Goal: Task Accomplishment & Management: Manage account settings

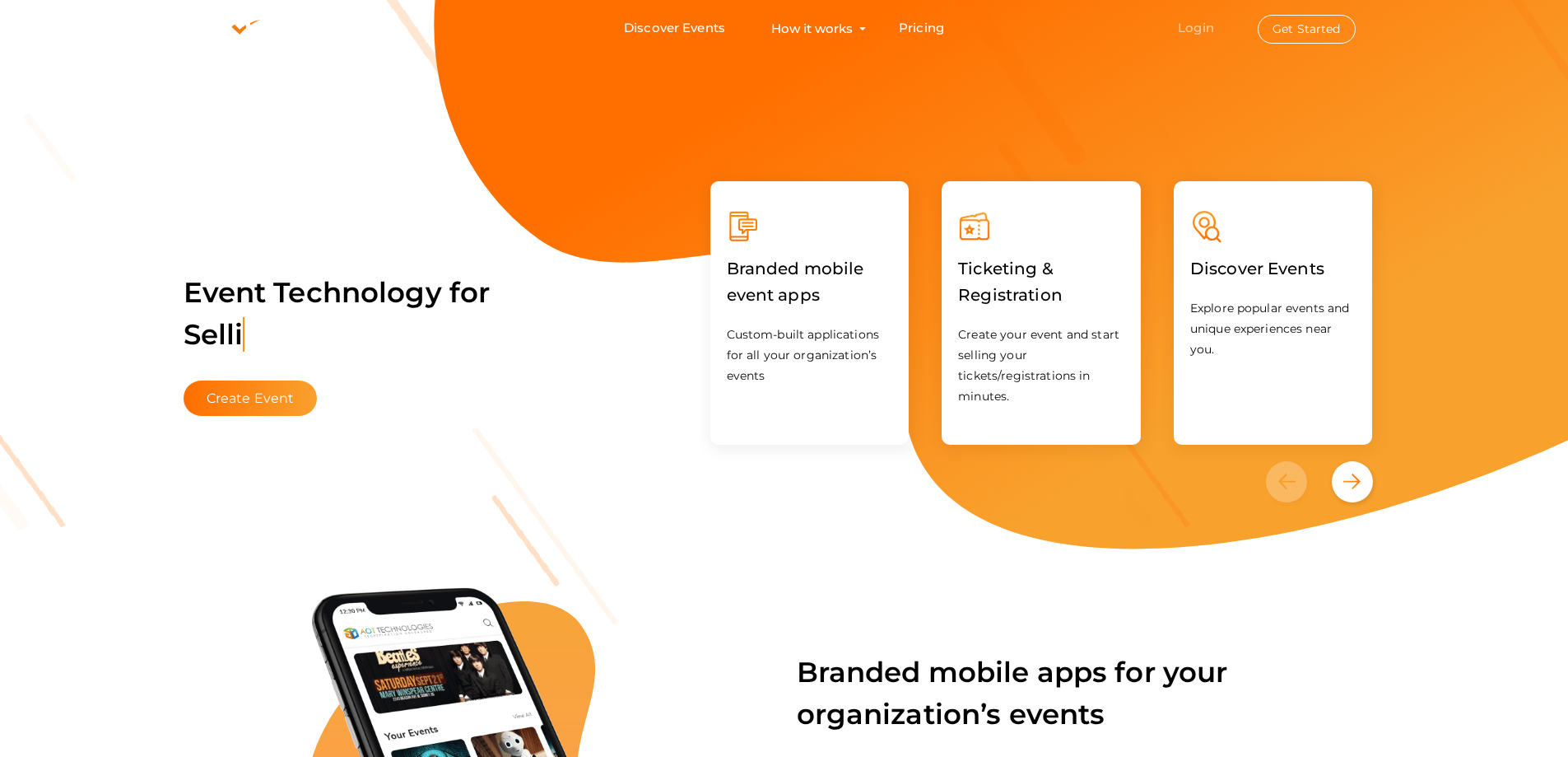
click at [1194, 26] on link "Login" at bounding box center [1196, 28] width 36 height 15
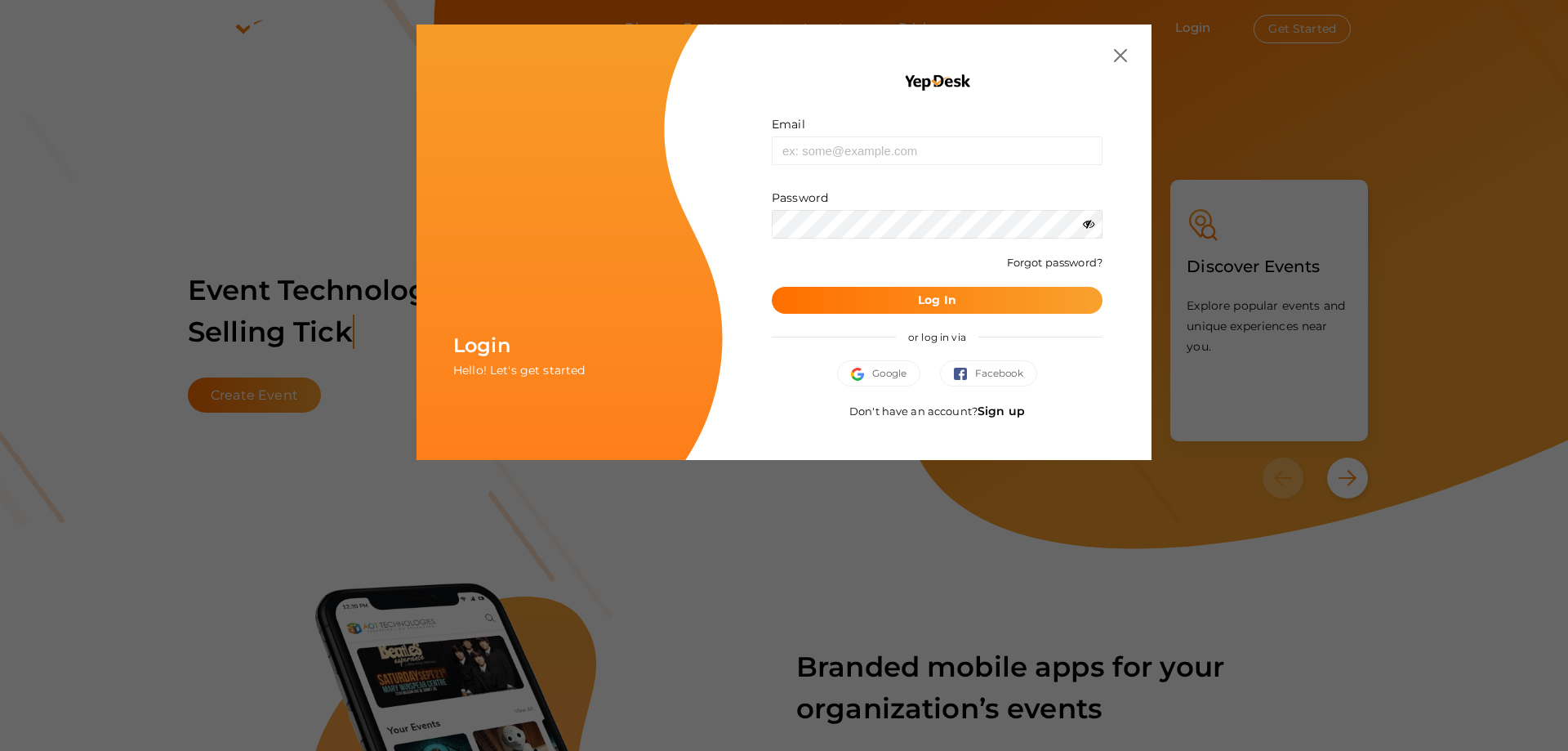
click at [1012, 411] on link "Sign up" at bounding box center [1001, 411] width 47 height 15
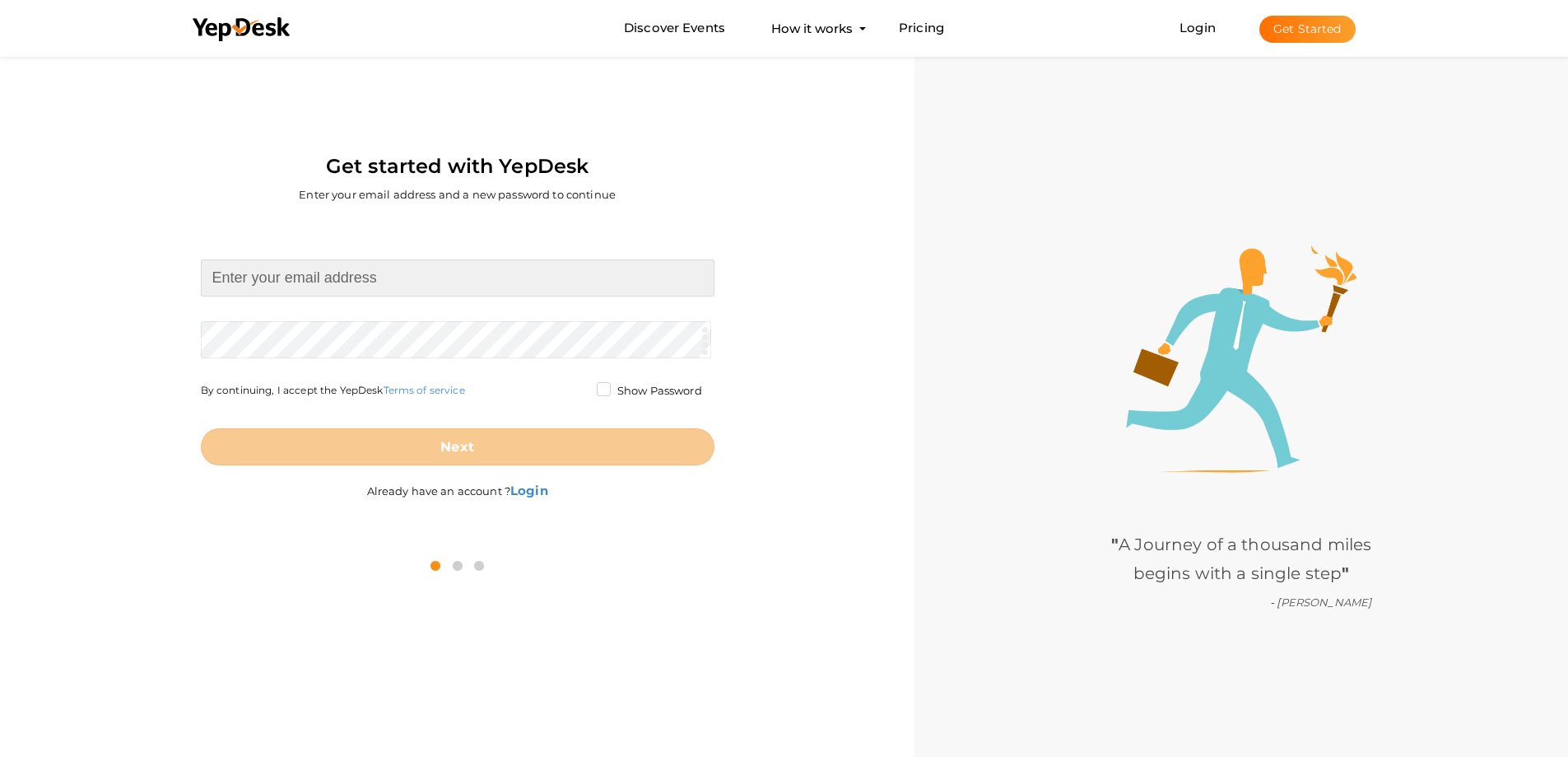
click at [397, 266] on input at bounding box center [457, 278] width 513 height 37
paste input "[EMAIL_ADDRESS][DOMAIN_NAME]"
type input "[EMAIL_ADDRESS][DOMAIN_NAME]"
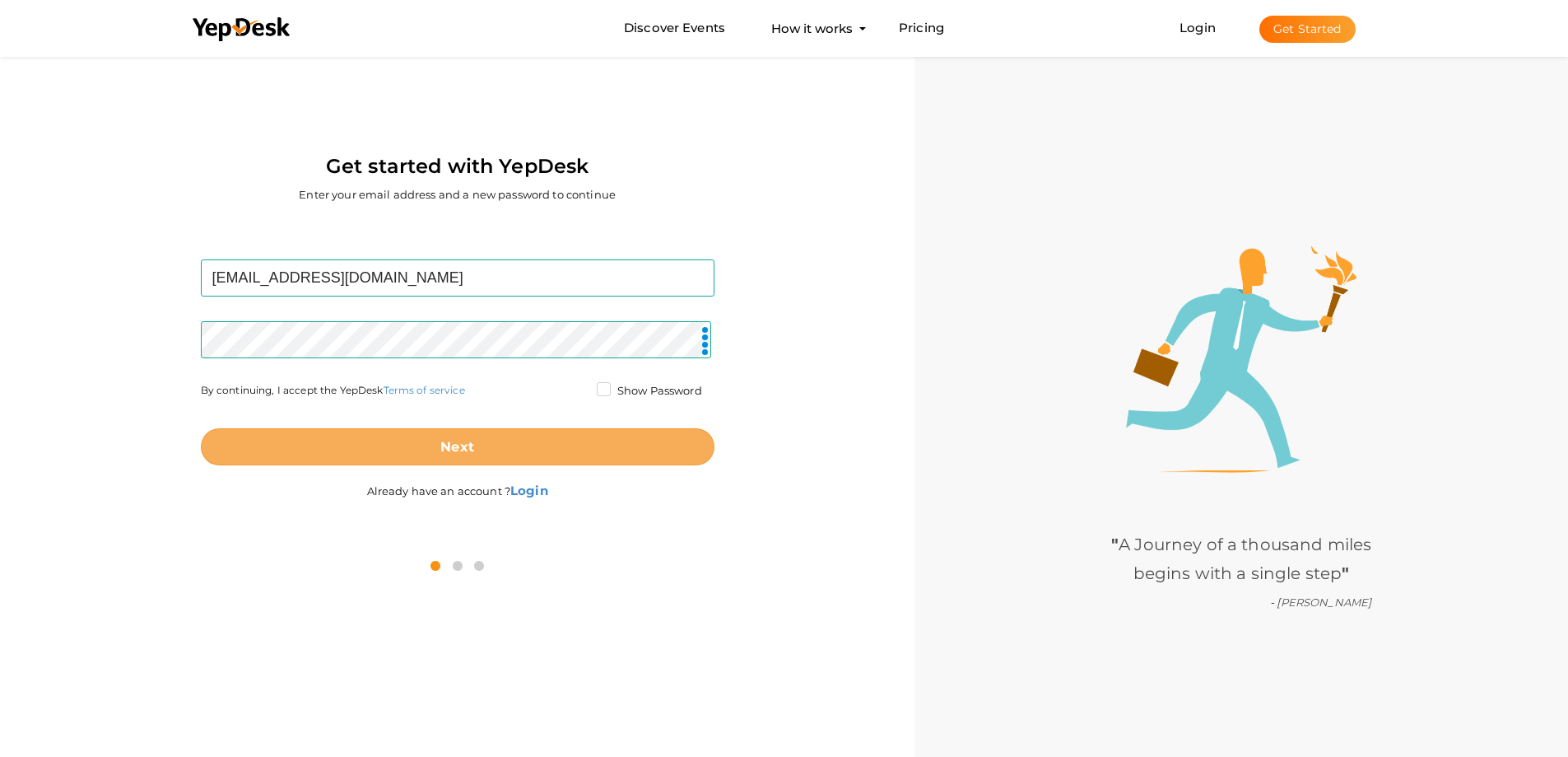
click at [474, 448] on button "Next" at bounding box center [457, 446] width 513 height 37
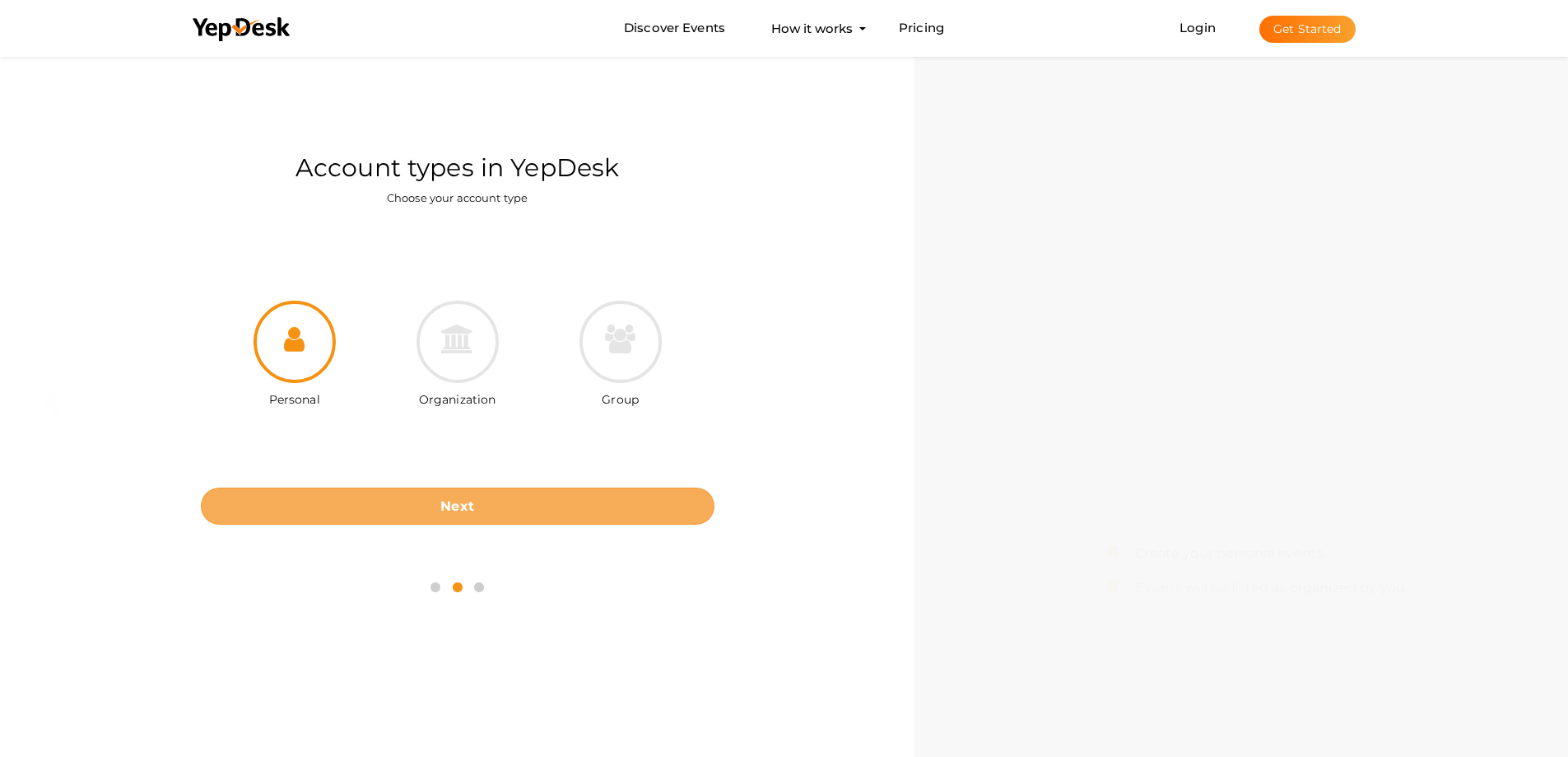
click at [464, 505] on b "Next" at bounding box center [456, 506] width 33 height 15
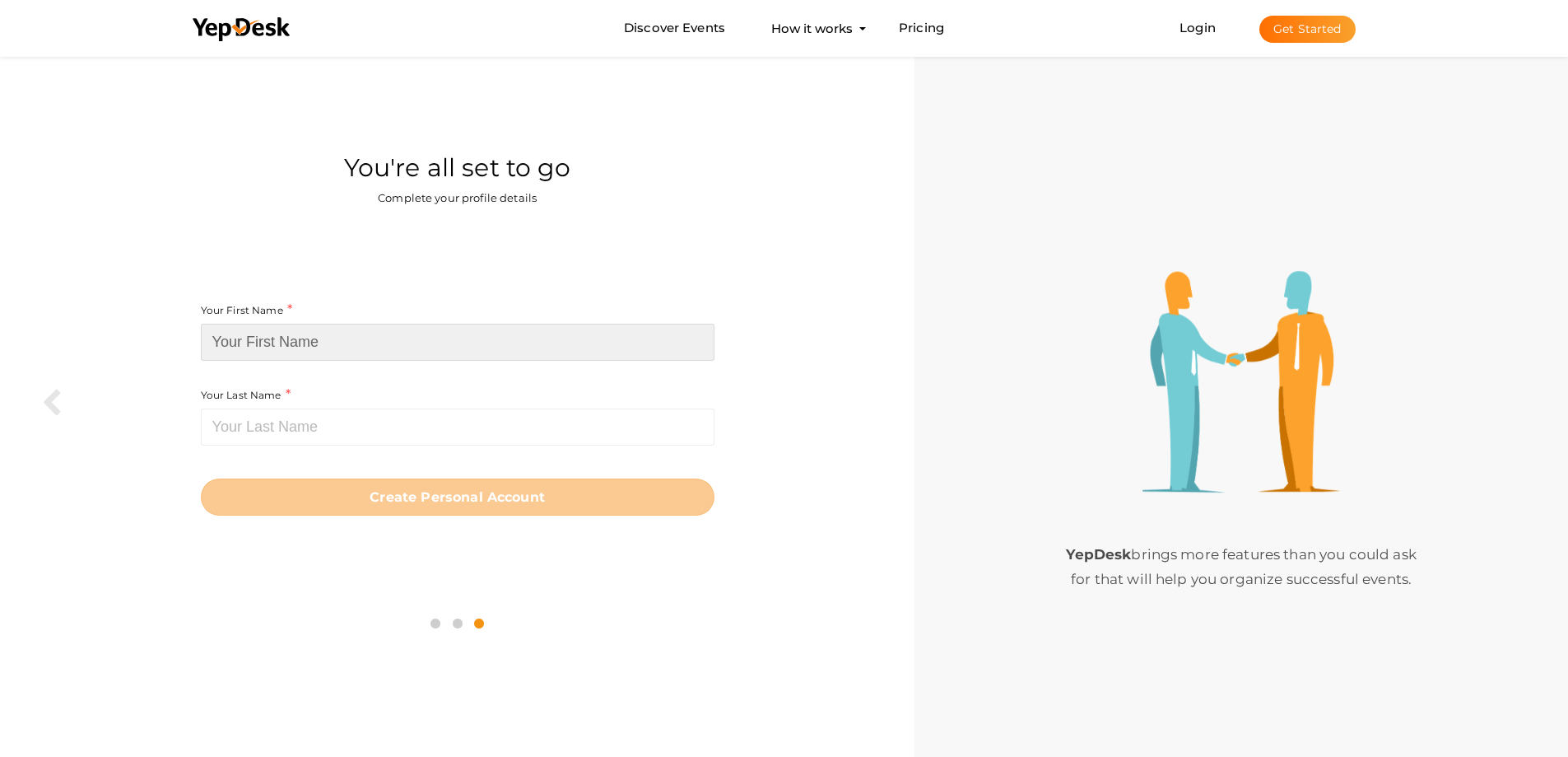
click at [364, 357] on input at bounding box center [457, 341] width 513 height 37
paste input "Auriga Football Club"
drag, startPoint x: 319, startPoint y: 346, endPoint x: 431, endPoint y: 358, distance: 112.6
click at [431, 358] on input "Auriga Football Club" at bounding box center [457, 341] width 513 height 37
type input "Auriga Football"
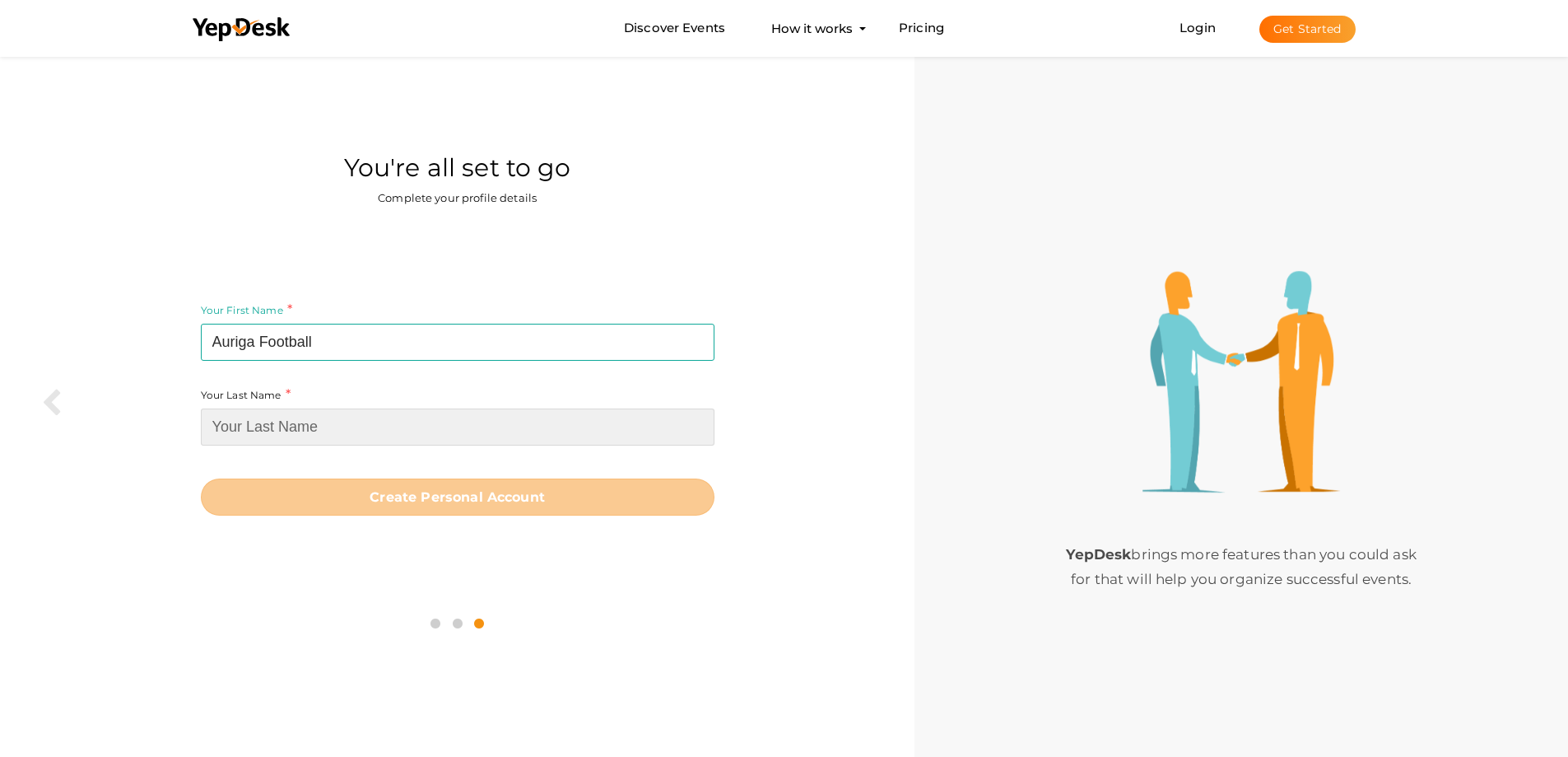
click at [361, 412] on input at bounding box center [457, 426] width 513 height 37
paste input "Club"
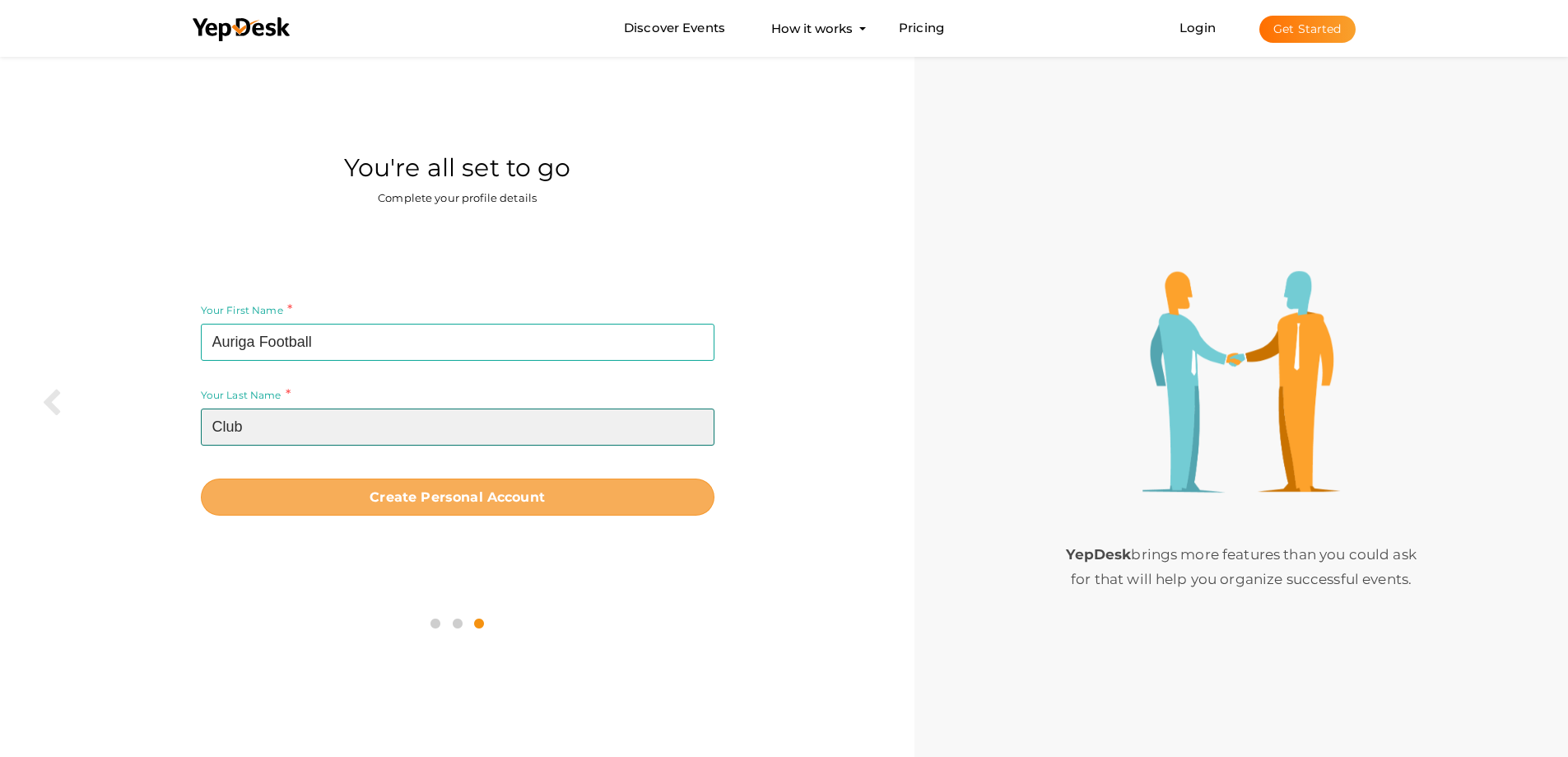
type input "Club"
click at [406, 510] on button "Create Personal Account" at bounding box center [457, 496] width 513 height 37
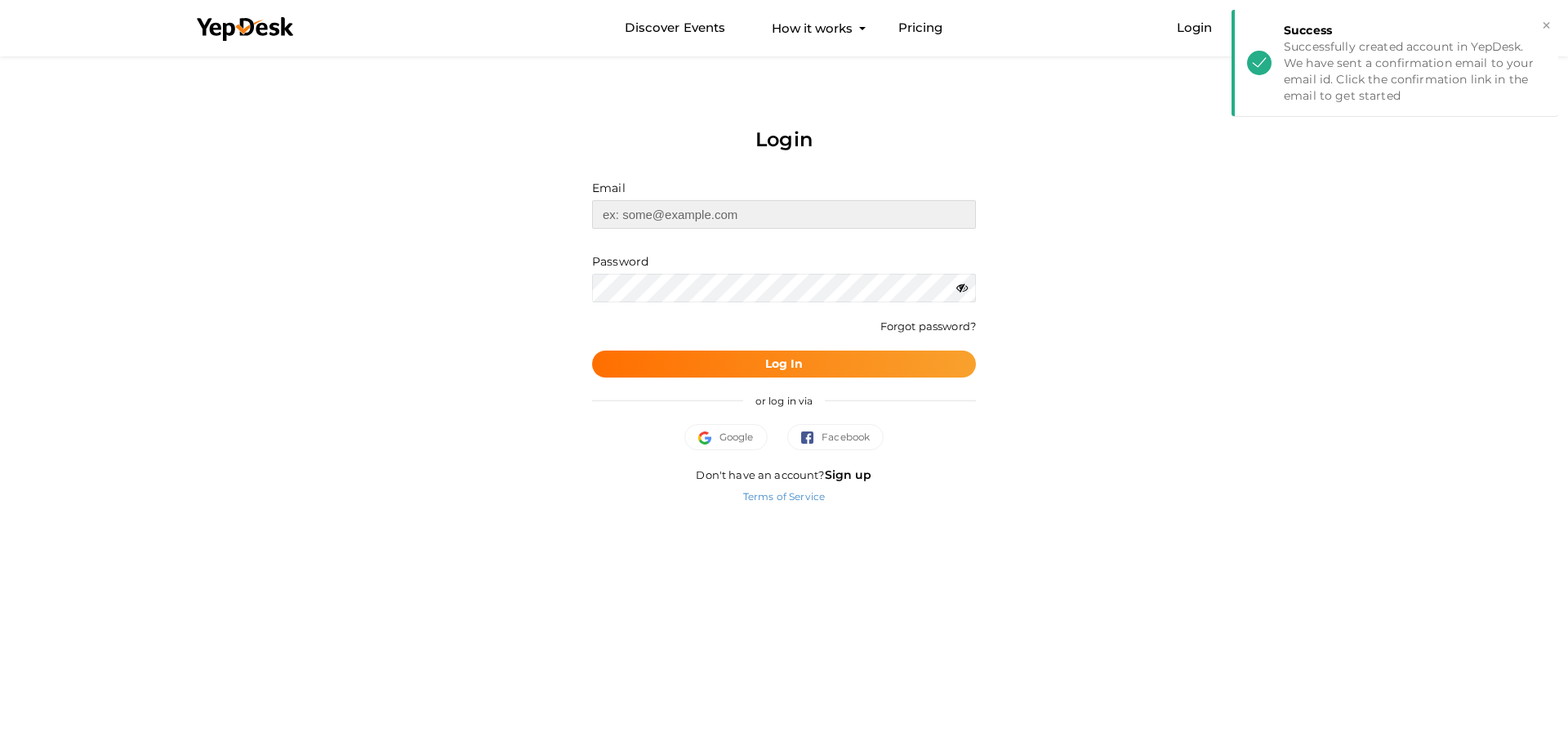
click at [679, 211] on input "text" at bounding box center [784, 214] width 384 height 28
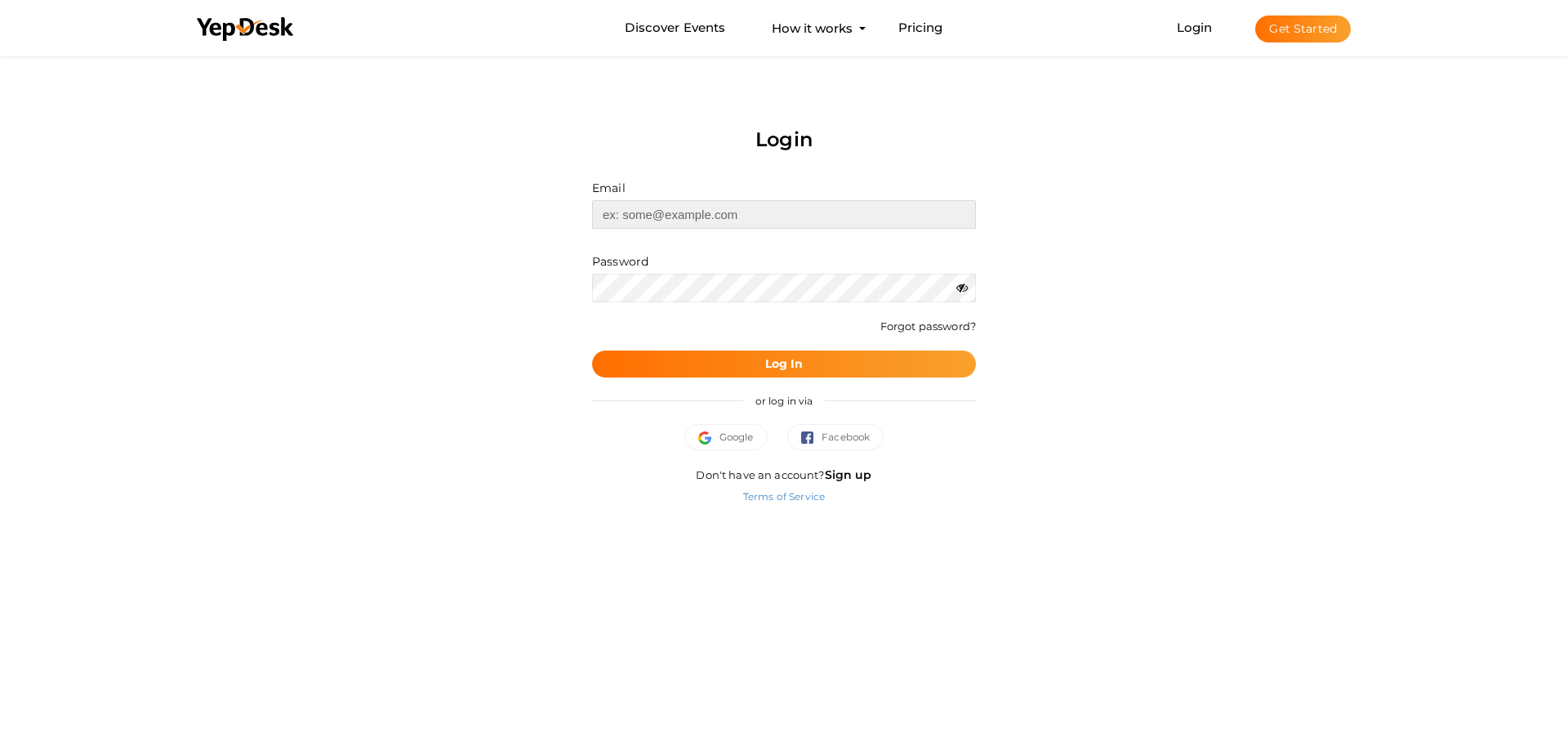
paste input "[EMAIL_ADDRESS][DOMAIN_NAME]"
type input "[EMAIL_ADDRESS][DOMAIN_NAME]"
click at [798, 306] on form "Email aurigafootballclub01@gmail.com Invalid email. Password Wrong Credentials …" at bounding box center [784, 278] width 384 height 198
click at [800, 364] on b "Log In" at bounding box center [784, 364] width 39 height 15
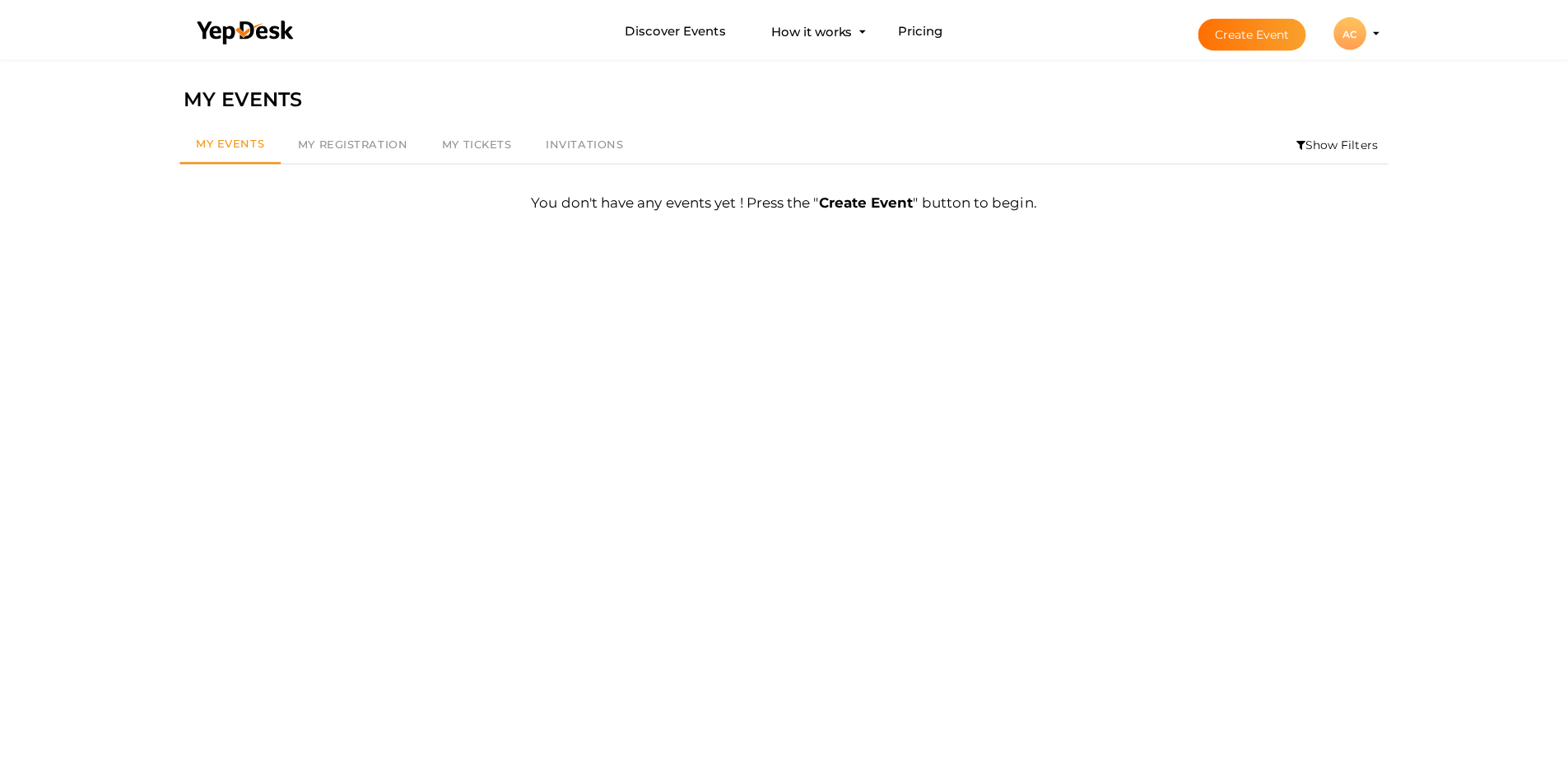
scroll to position [52, 0]
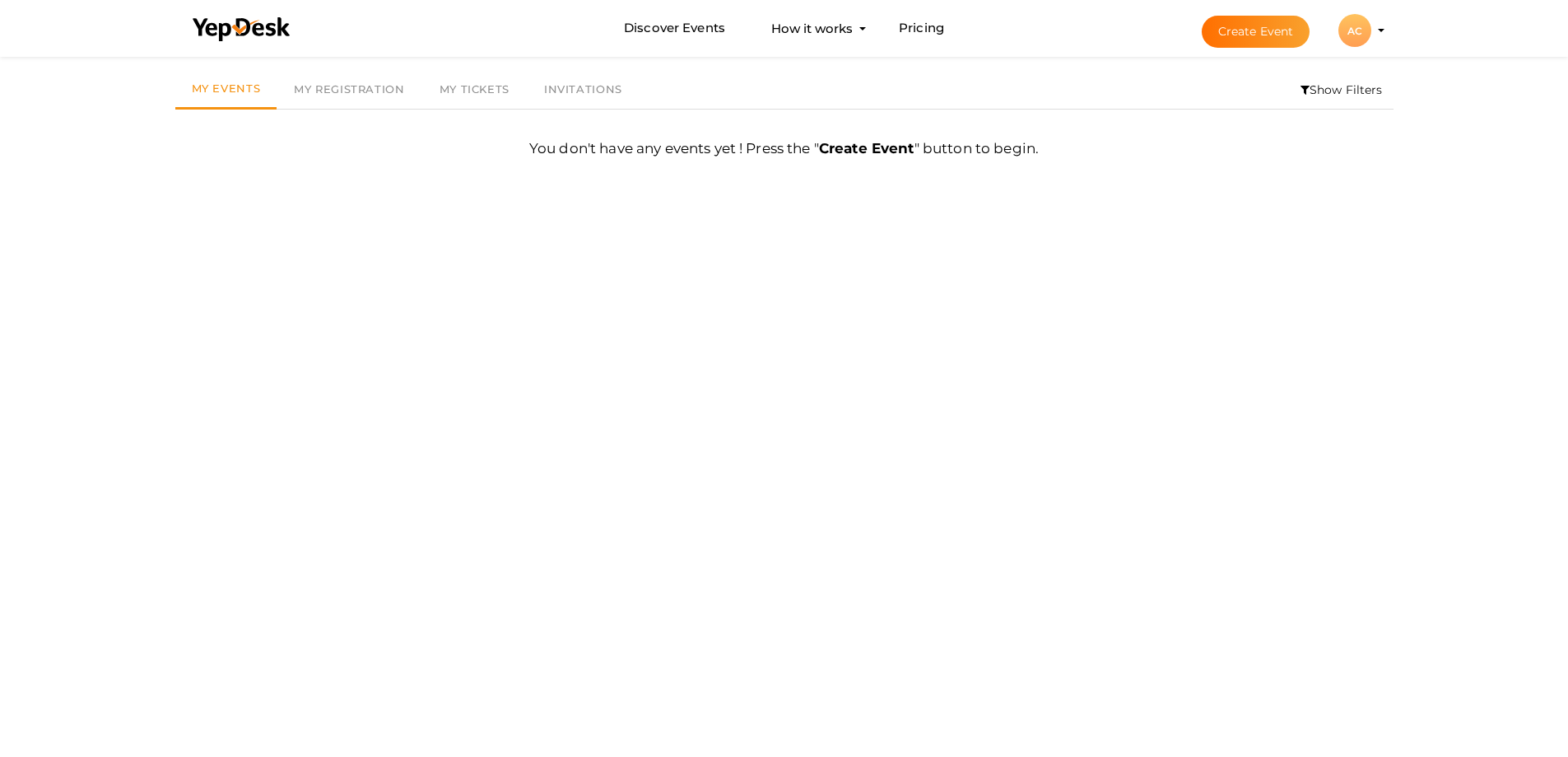
click at [1350, 33] on div "AC" at bounding box center [1355, 30] width 33 height 33
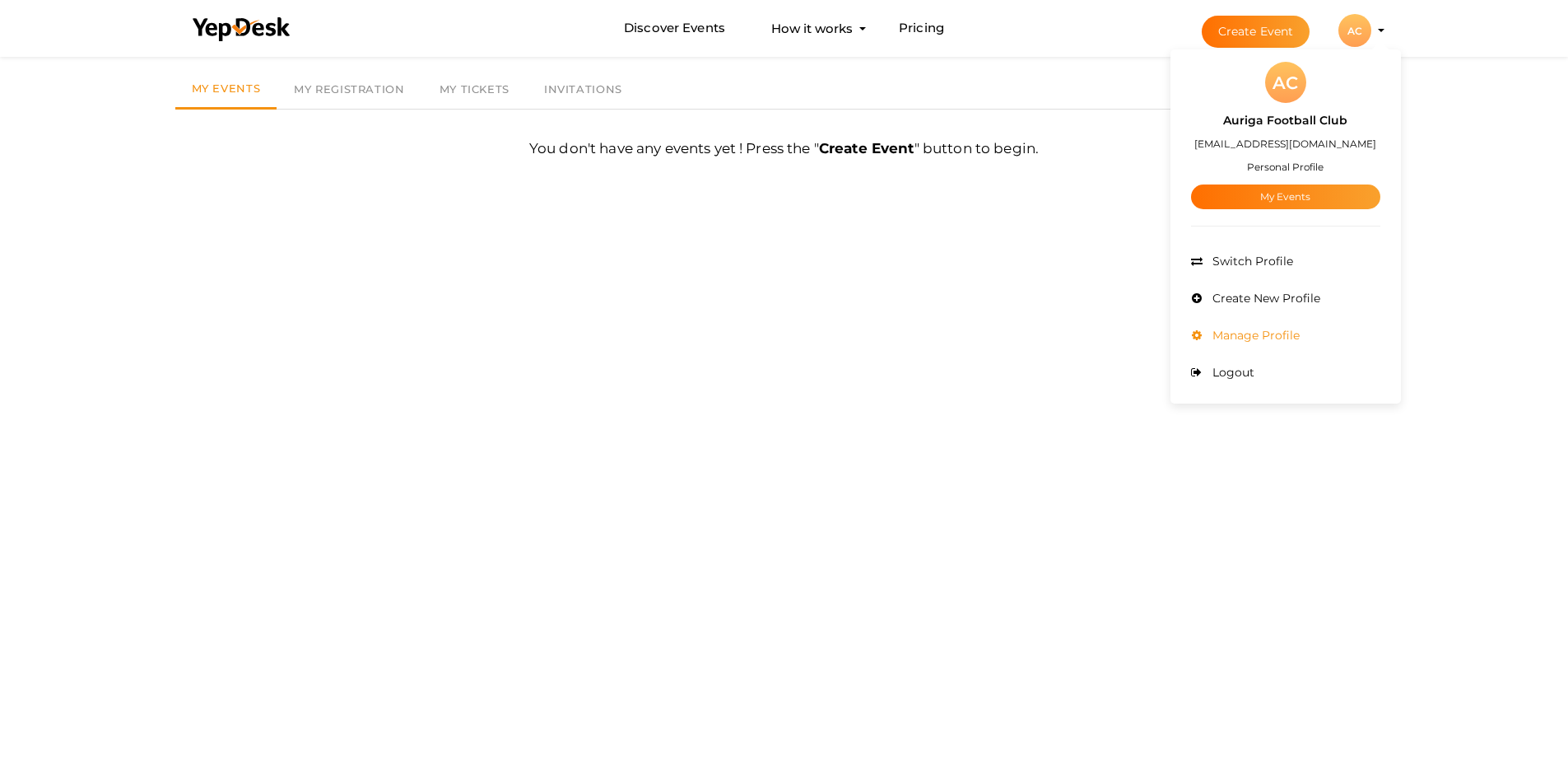
click at [1237, 334] on span "Manage Profile" at bounding box center [1254, 336] width 91 height 15
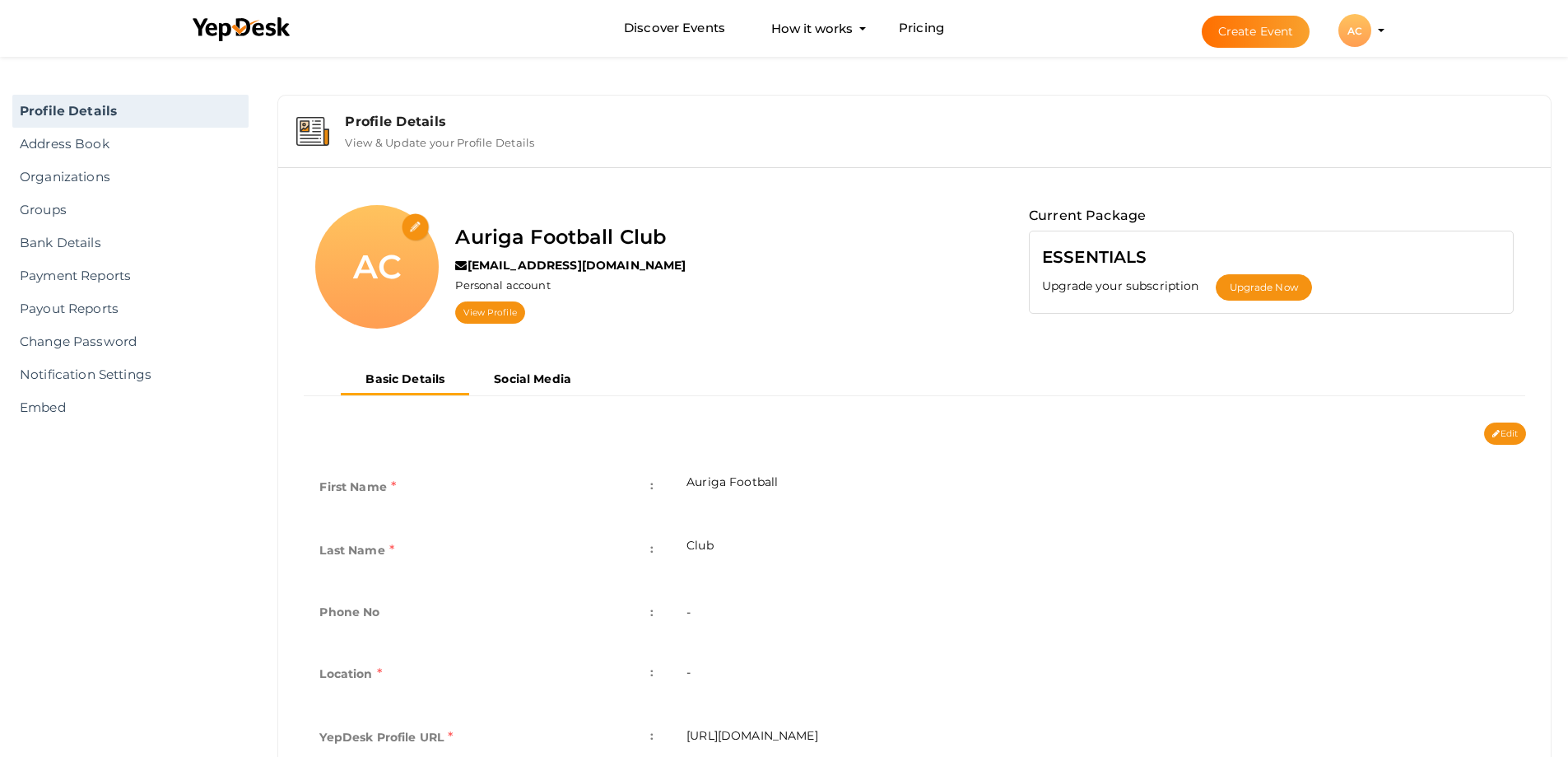
click at [419, 216] on input "file" at bounding box center [416, 227] width 29 height 29
type input "C:\fakepath\imgi_1_logo_png.jpeg"
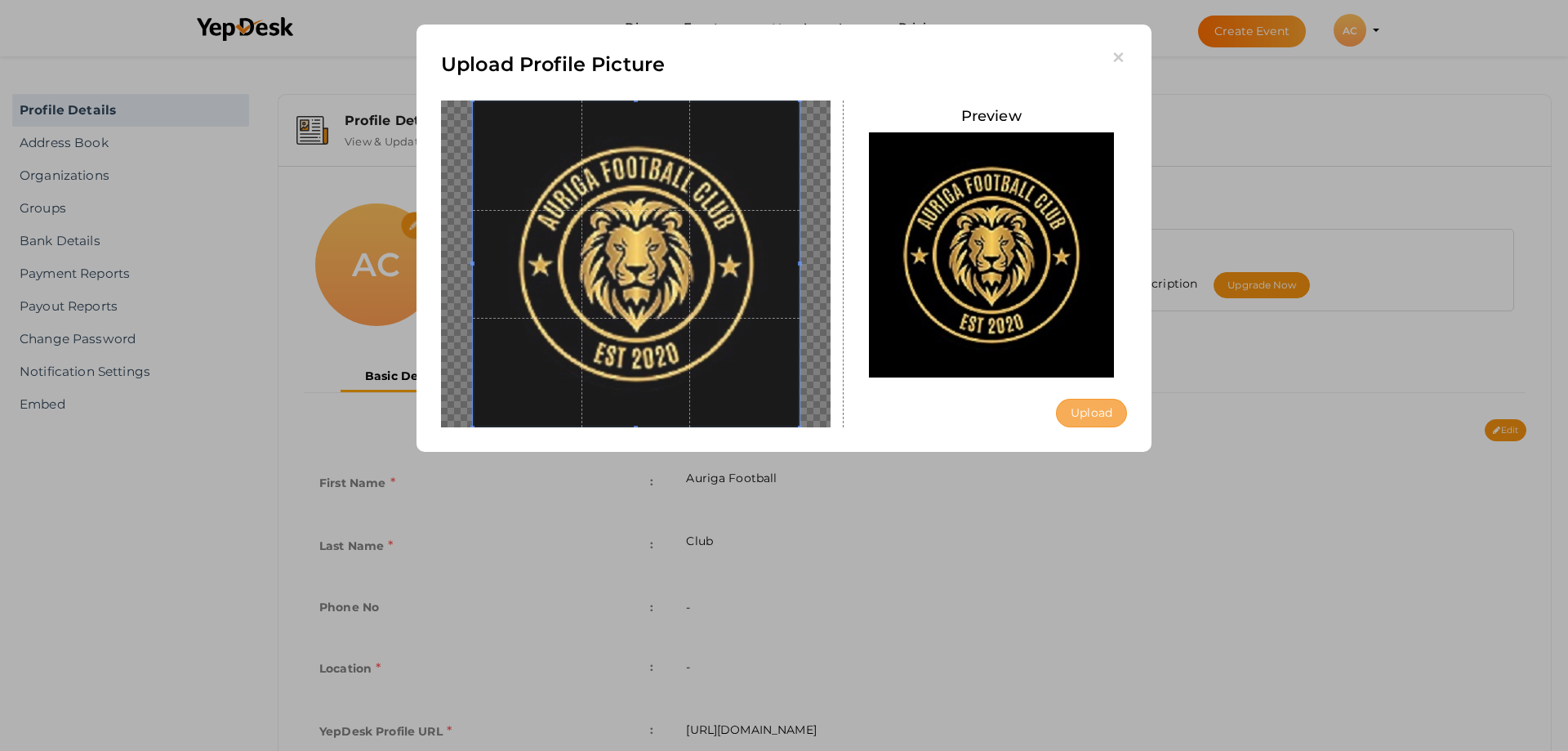
click at [1088, 405] on button "Upload" at bounding box center [1092, 413] width 71 height 28
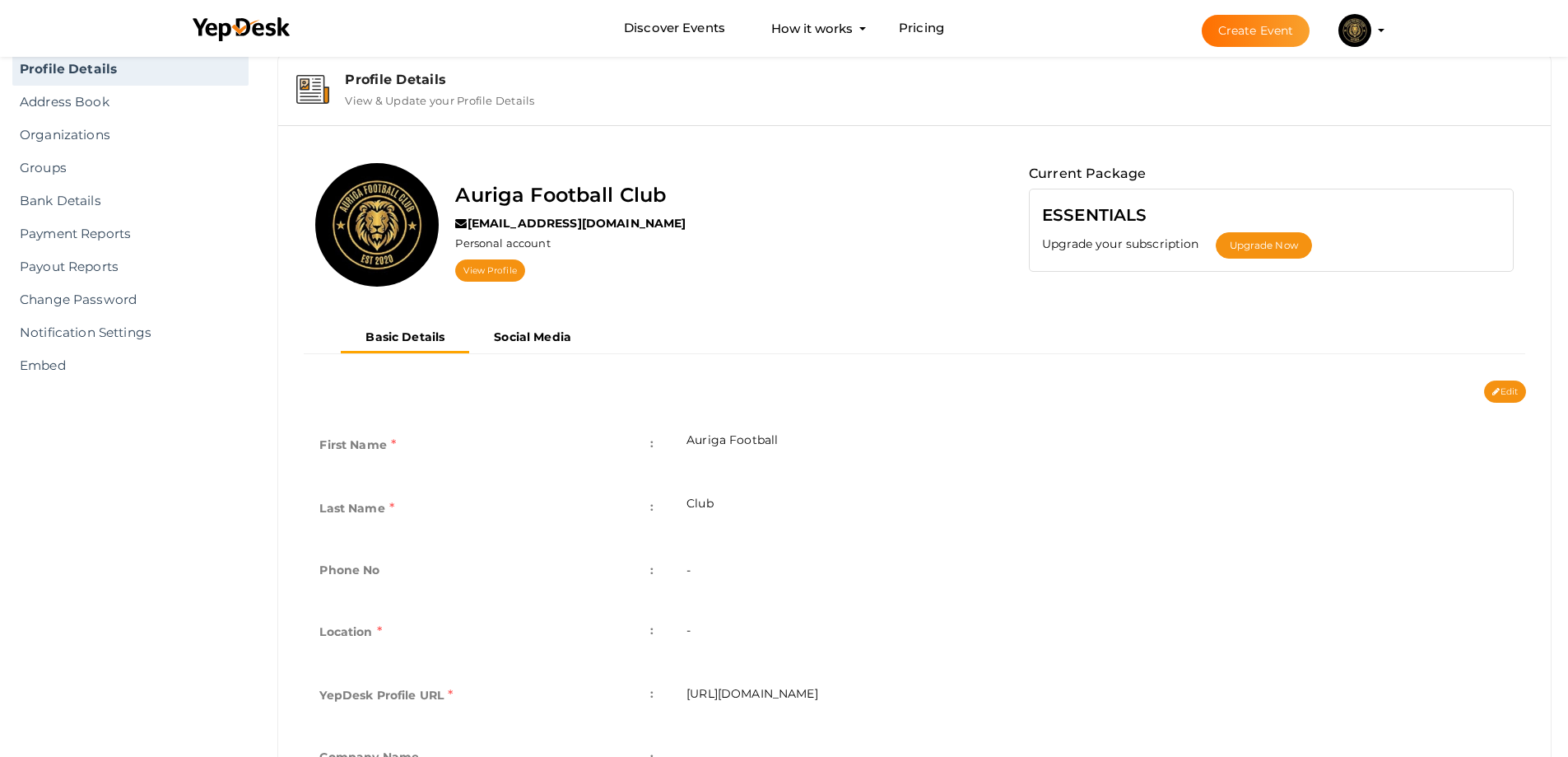
scroll to position [83, 0]
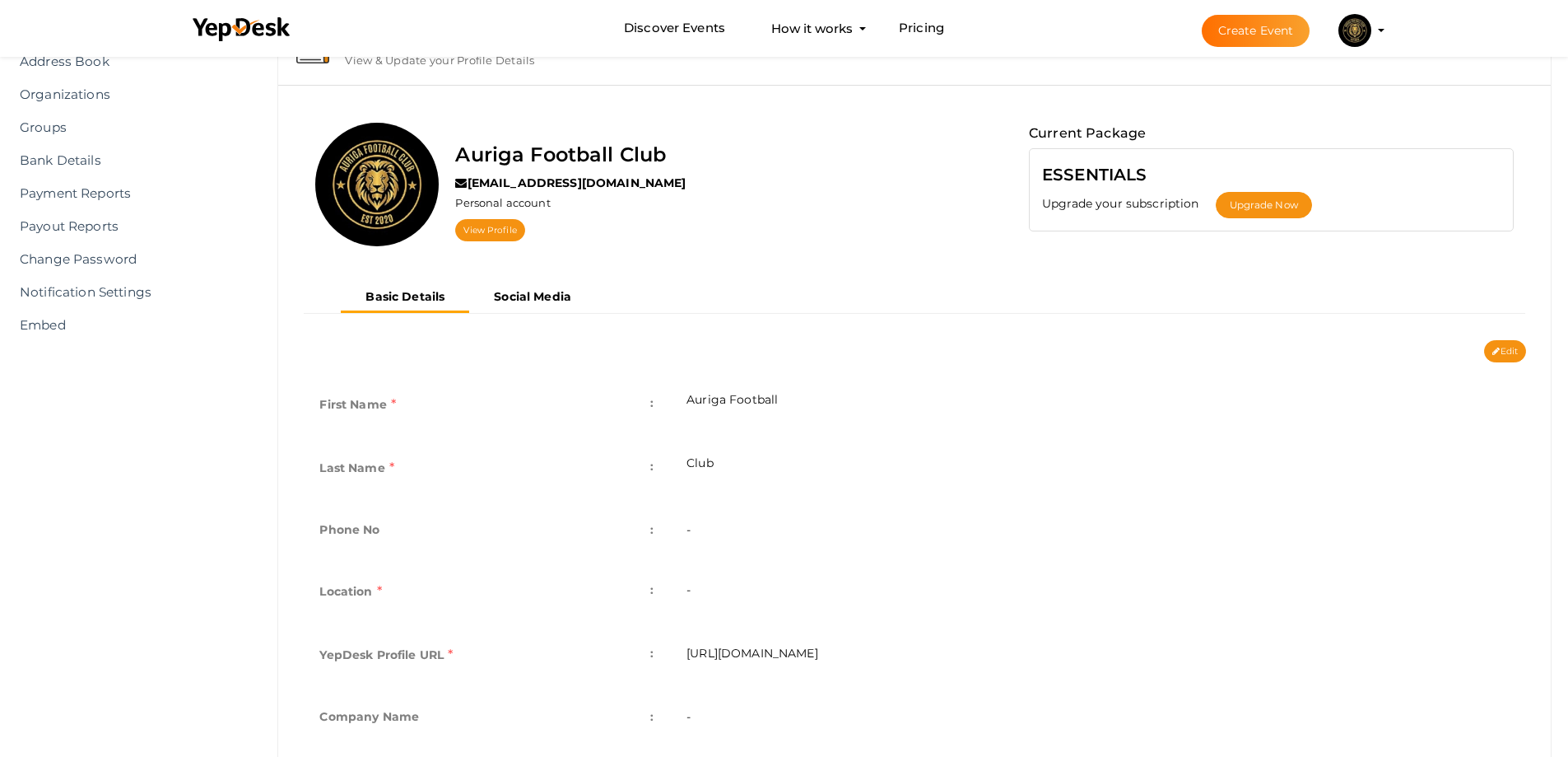
click at [698, 537] on td "-" at bounding box center [1098, 531] width 856 height 60
click at [686, 529] on td "-" at bounding box center [1098, 531] width 856 height 60
click at [697, 529] on td "-" at bounding box center [1098, 531] width 856 height 60
click at [1507, 347] on button "Edit" at bounding box center [1505, 351] width 42 height 22
type input "Auriga Football"
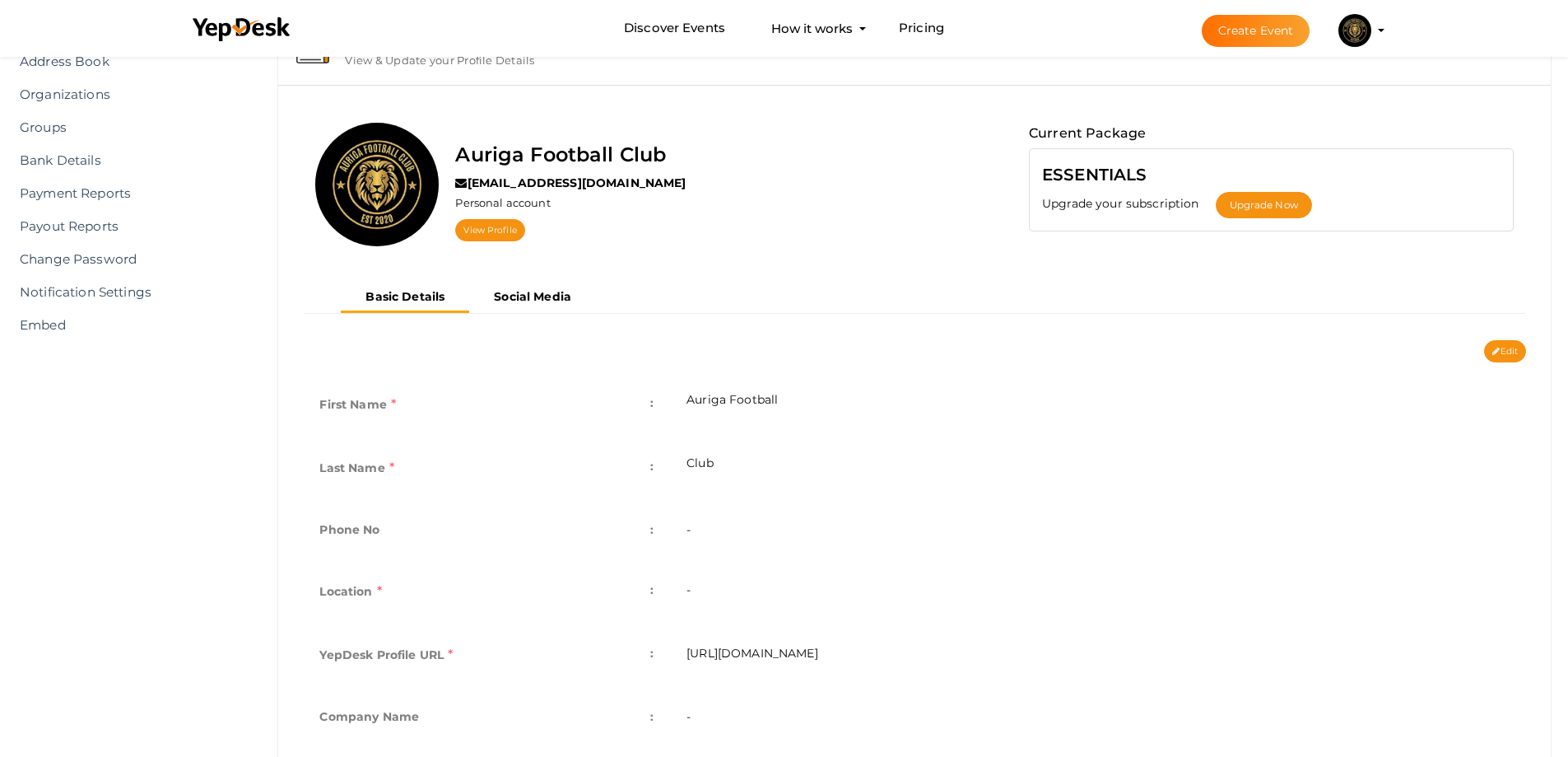
type input "Club"
type input "auriga-football-club"
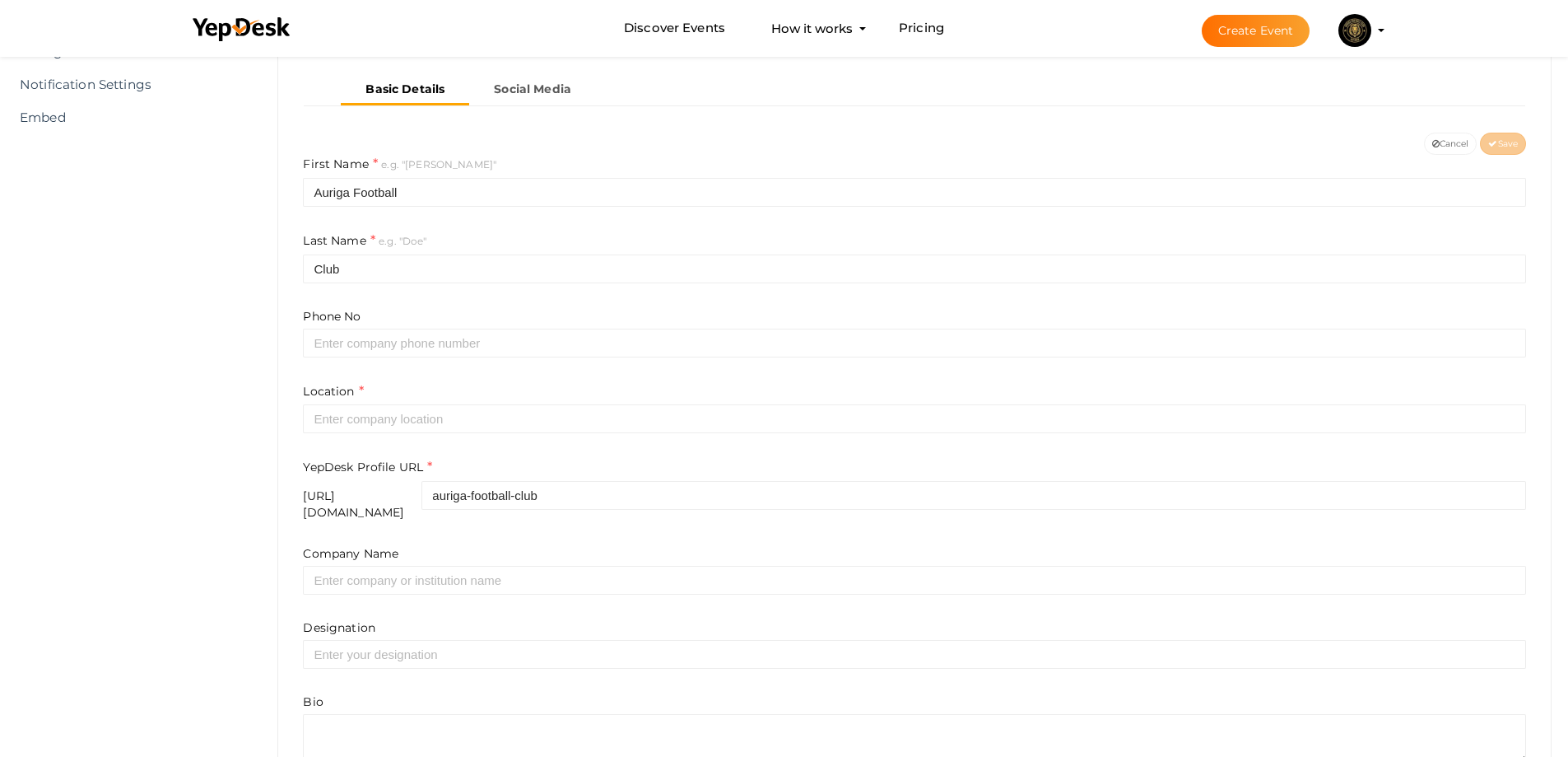
scroll to position [329, 0]
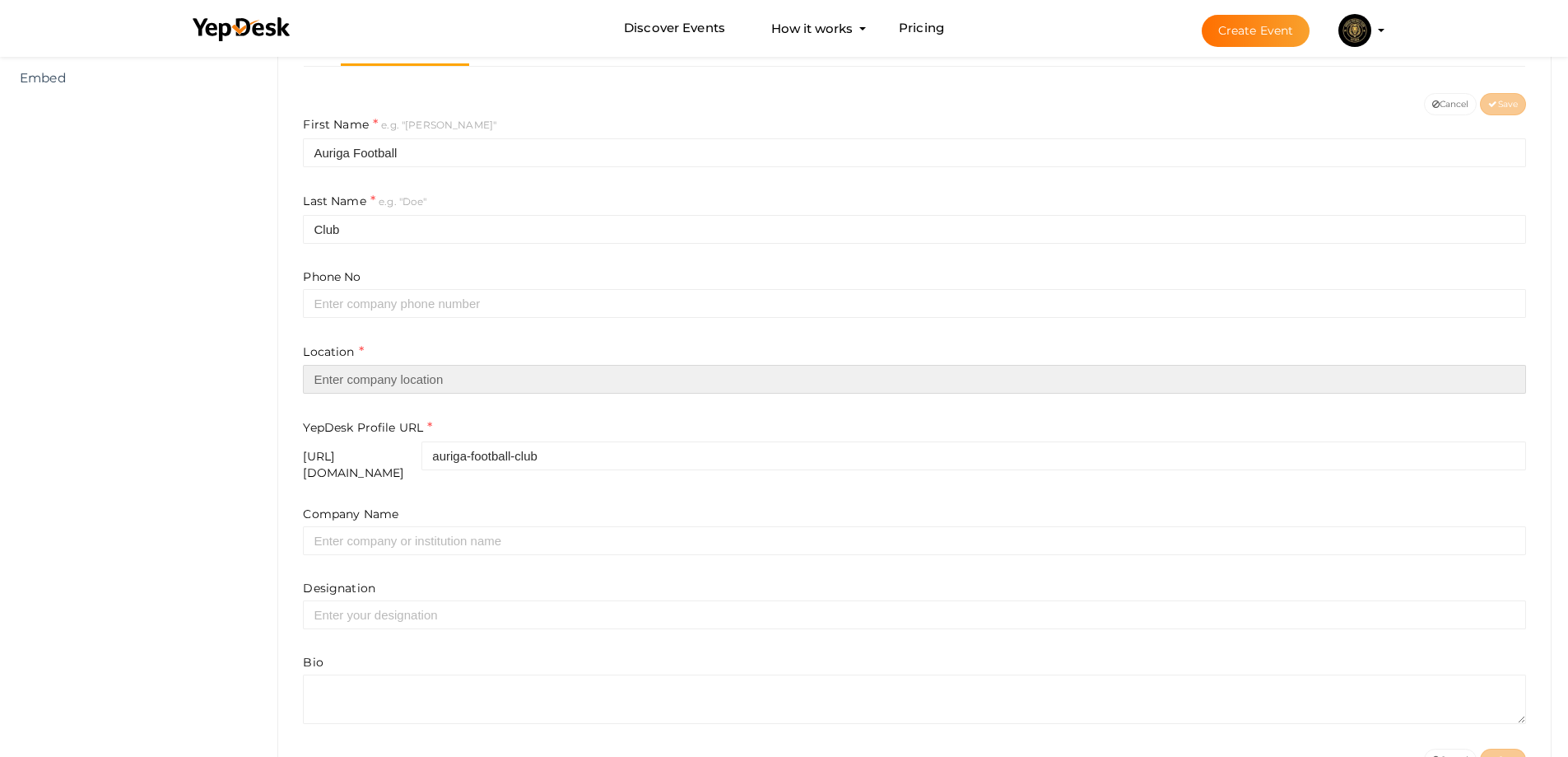
click at [383, 387] on input "text" at bounding box center [915, 379] width 1224 height 29
paste input "[GEOGRAPHIC_DATA] [GEOGRAPHIC_DATA]"
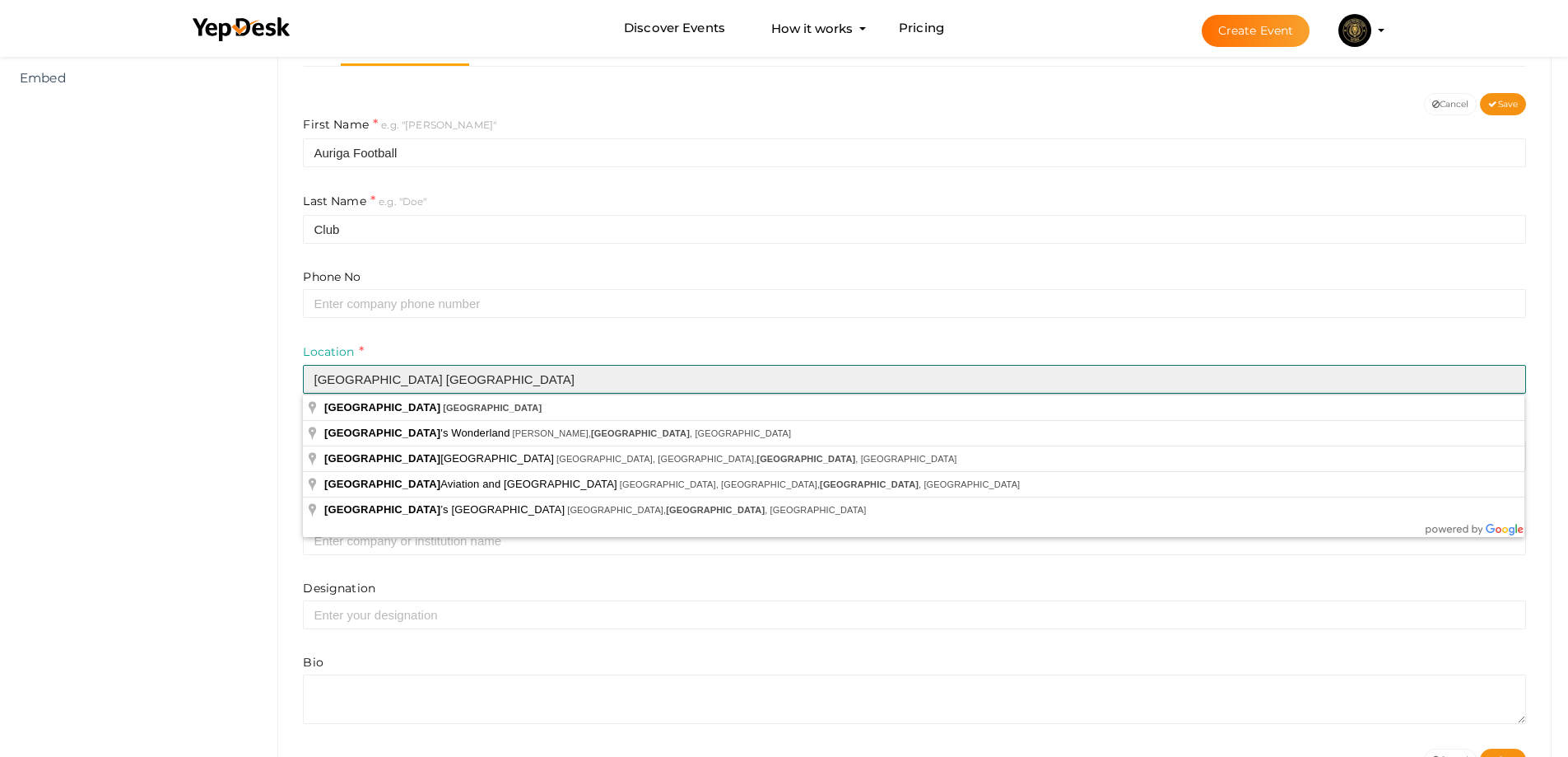
click at [356, 382] on input "[GEOGRAPHIC_DATA] [GEOGRAPHIC_DATA]" at bounding box center [915, 379] width 1224 height 29
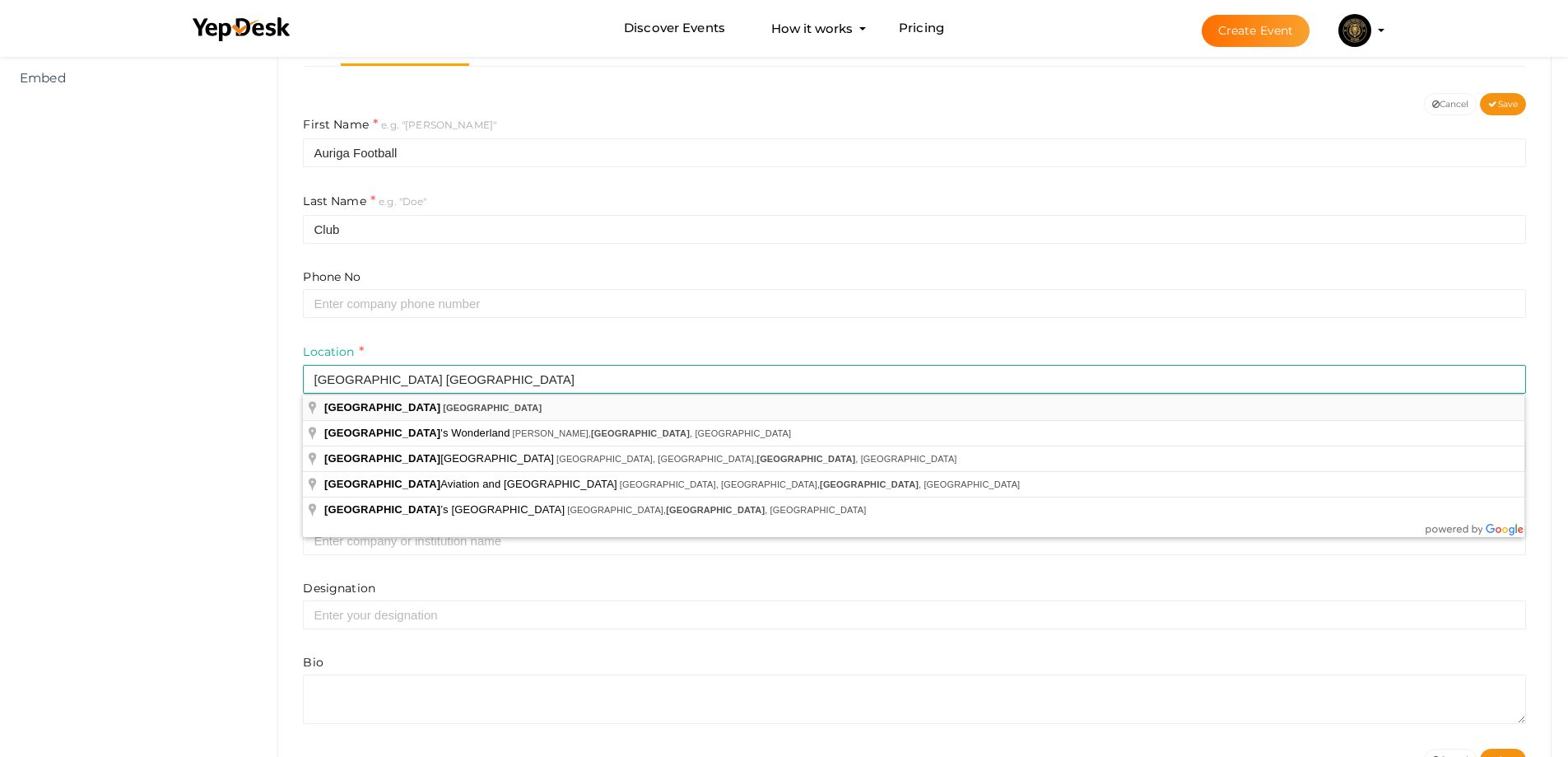
type input "Ontario, Canada"
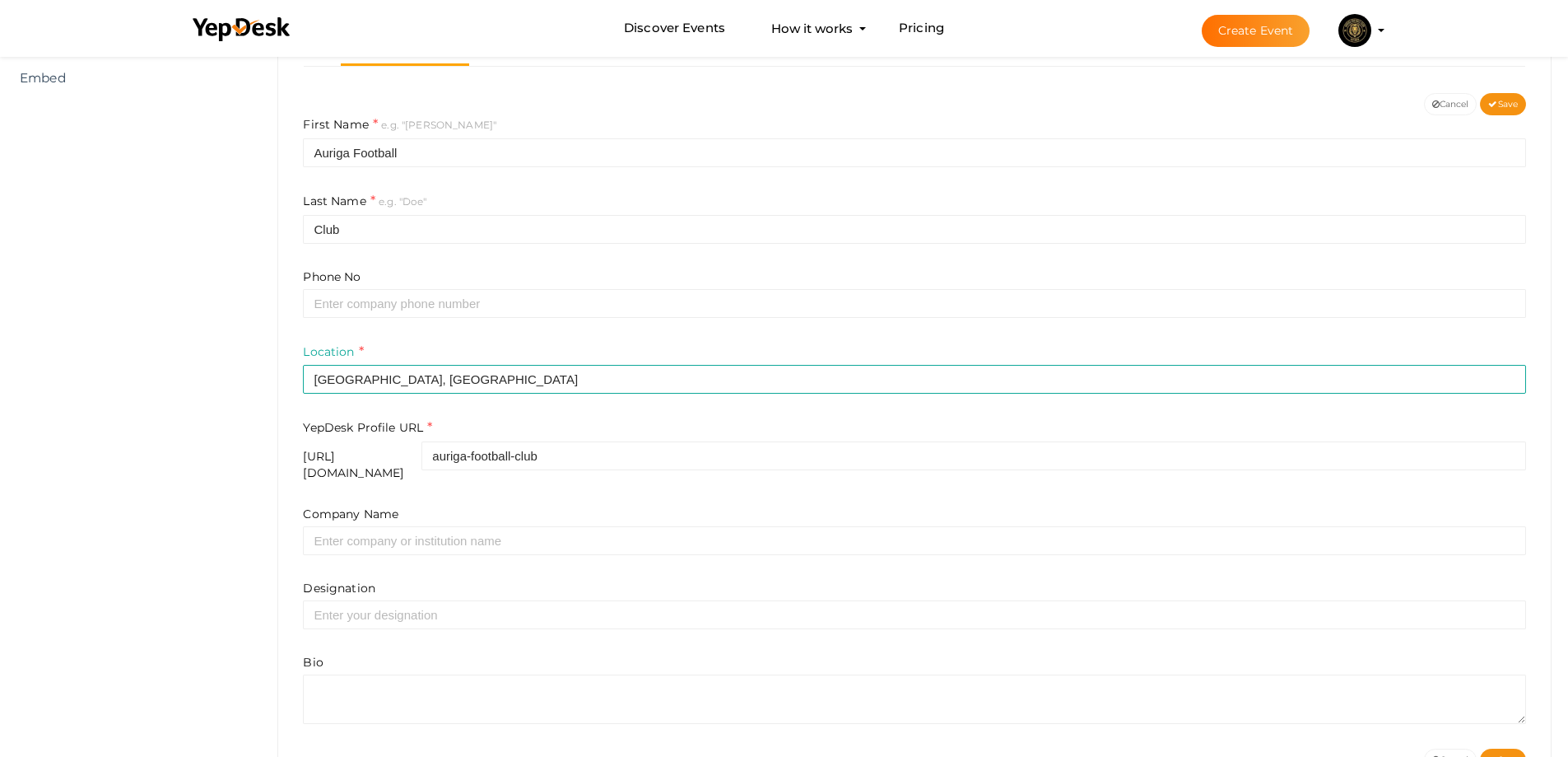
scroll to position [378, 0]
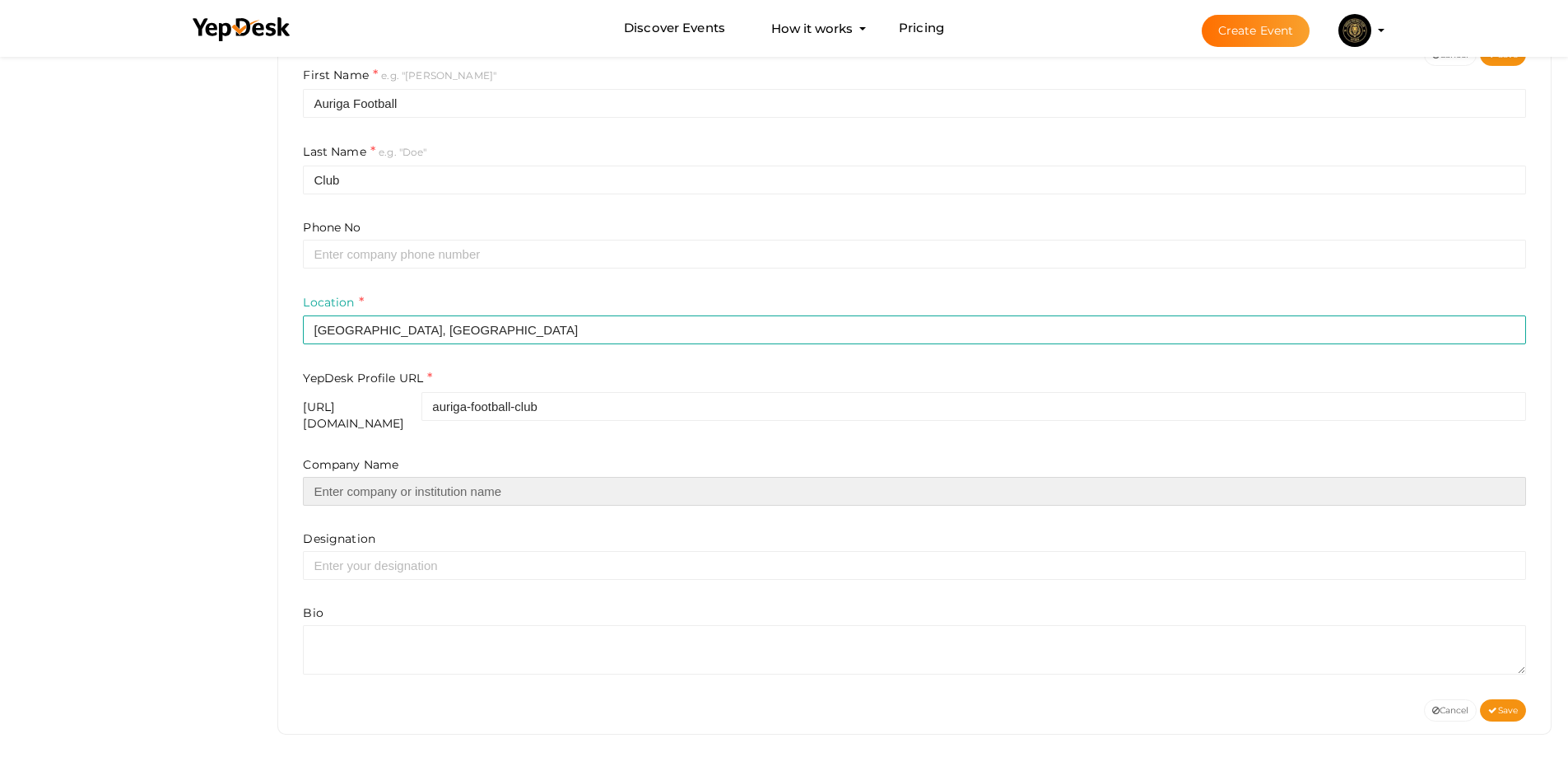
click at [436, 488] on input "text" at bounding box center [915, 491] width 1224 height 29
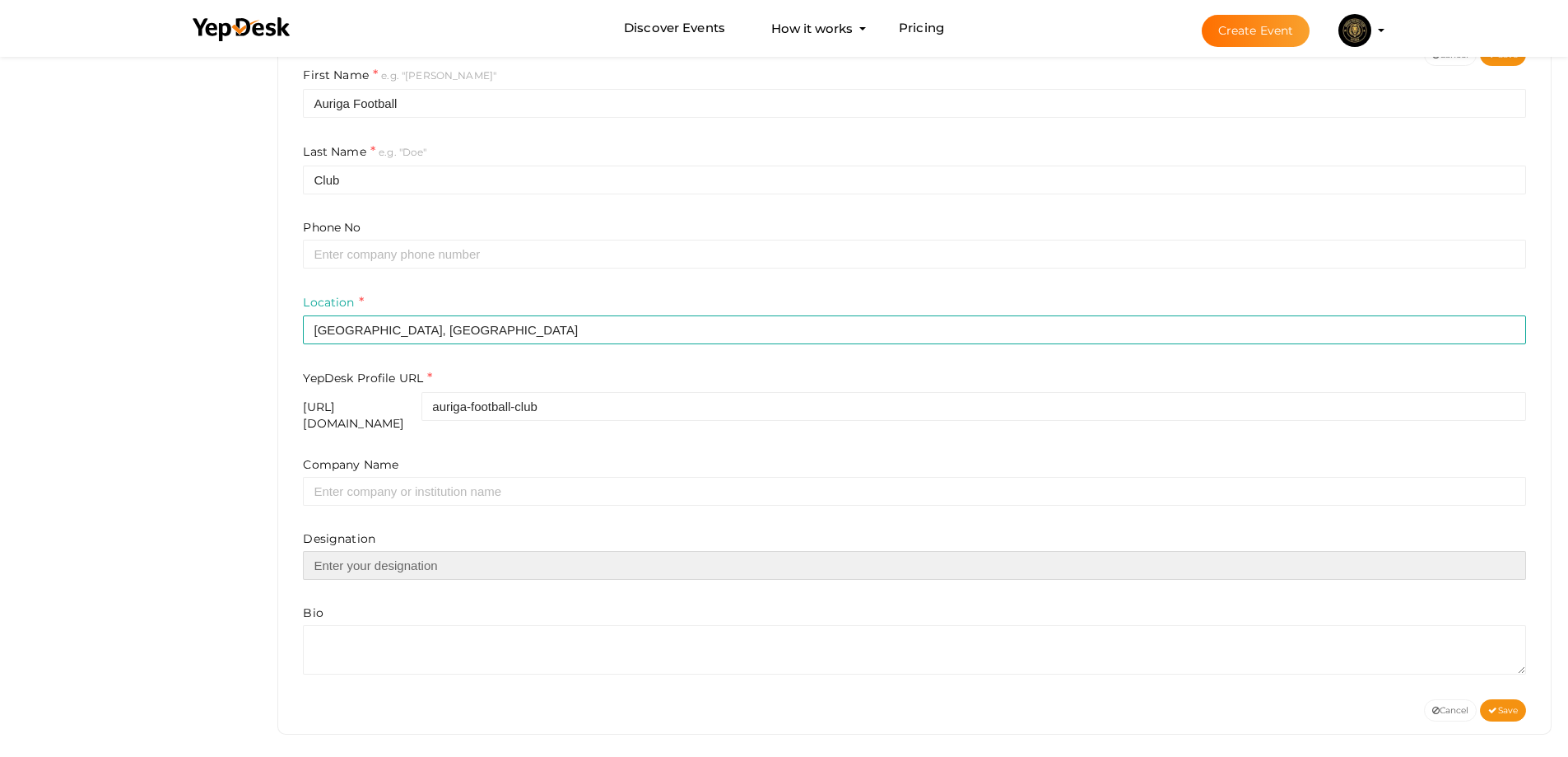
click at [400, 555] on input "text" at bounding box center [915, 565] width 1224 height 29
paste input "Sharpen your game with immersive Soccer training camps at aurigafootballclub.co…"
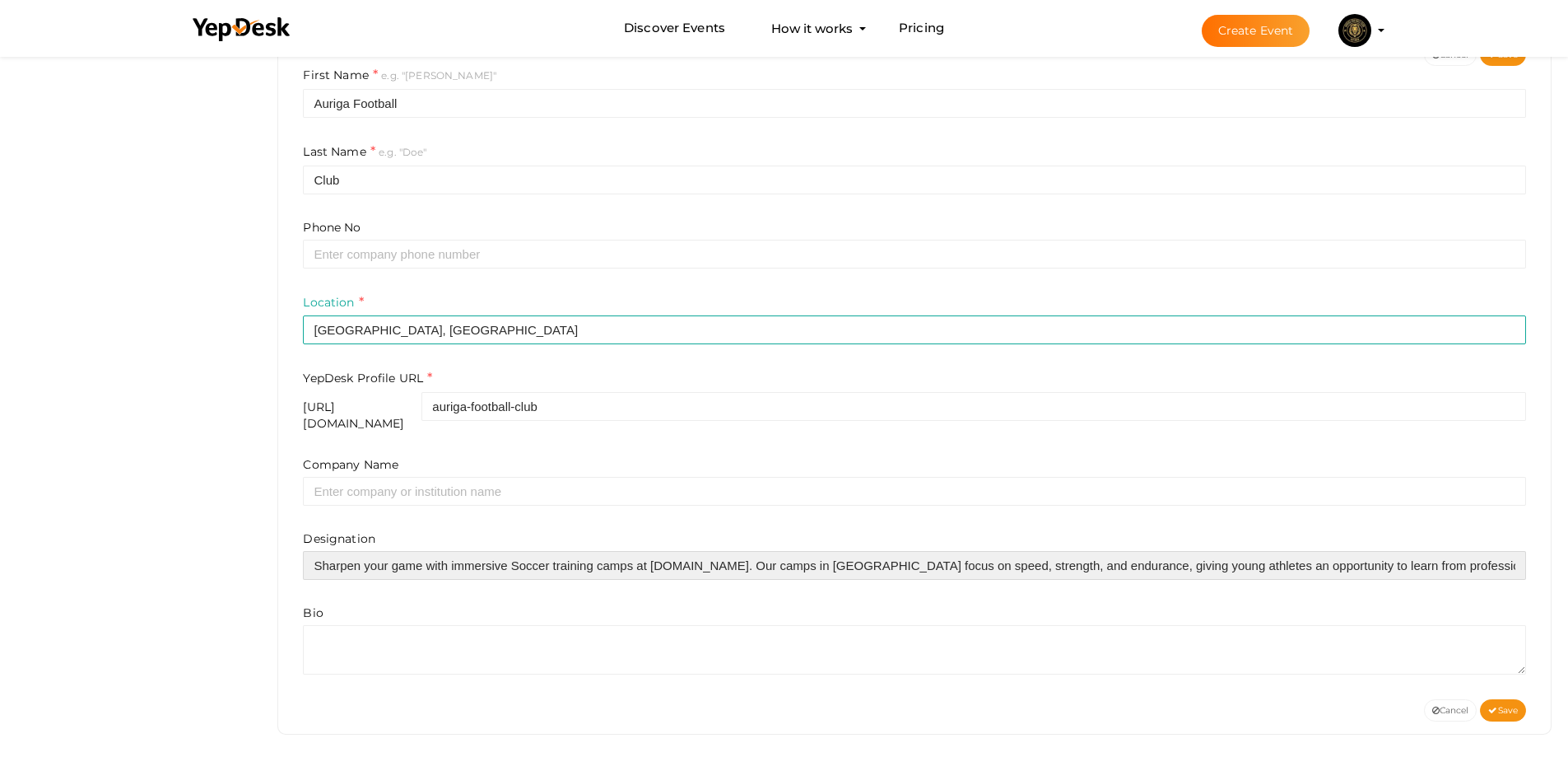
scroll to position [0, 192]
type input "Sharpen your game with immersive Soccer training camps at aurigafootballclub.co…"
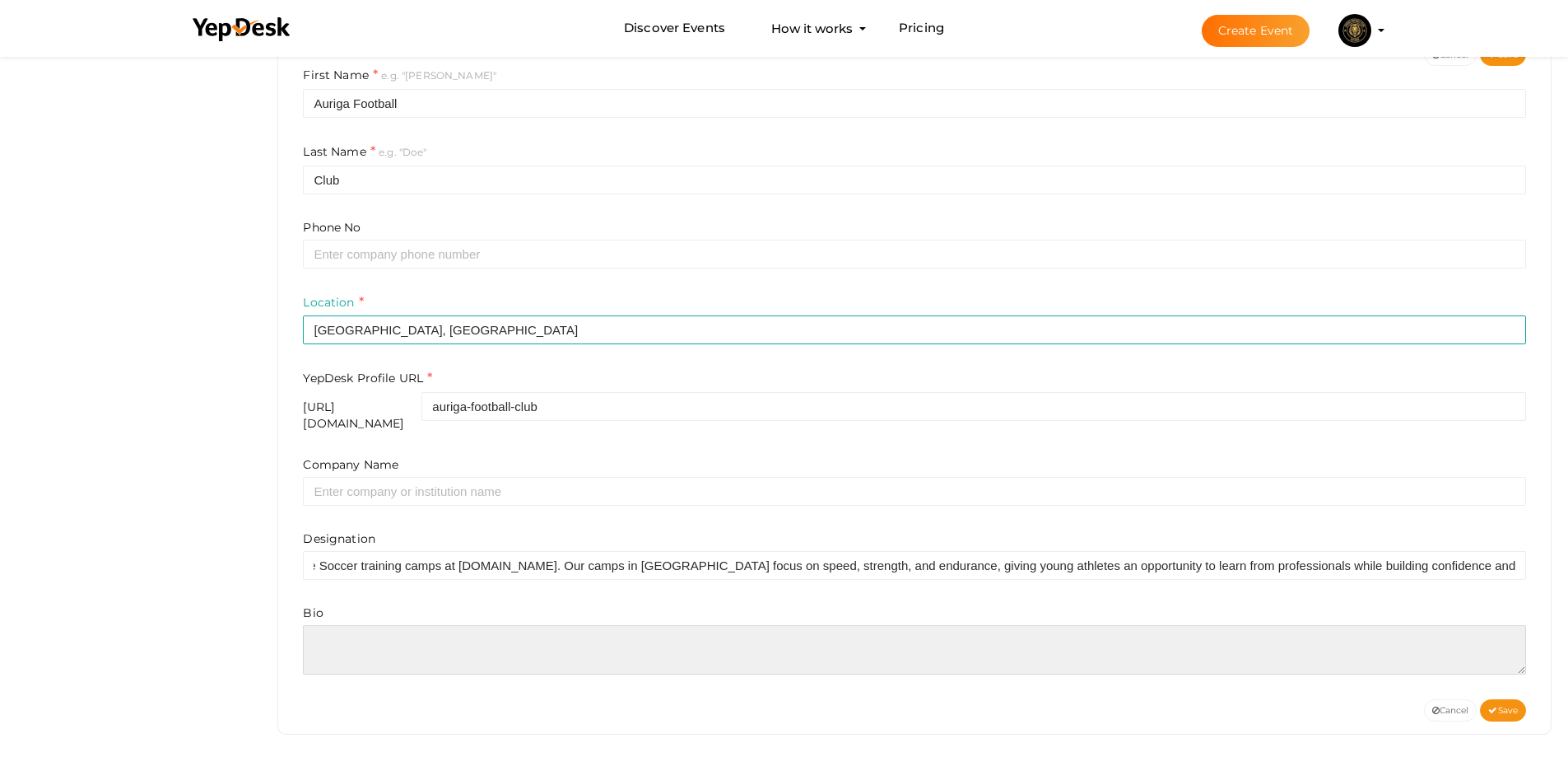
click at [415, 633] on textarea at bounding box center [915, 650] width 1224 height 49
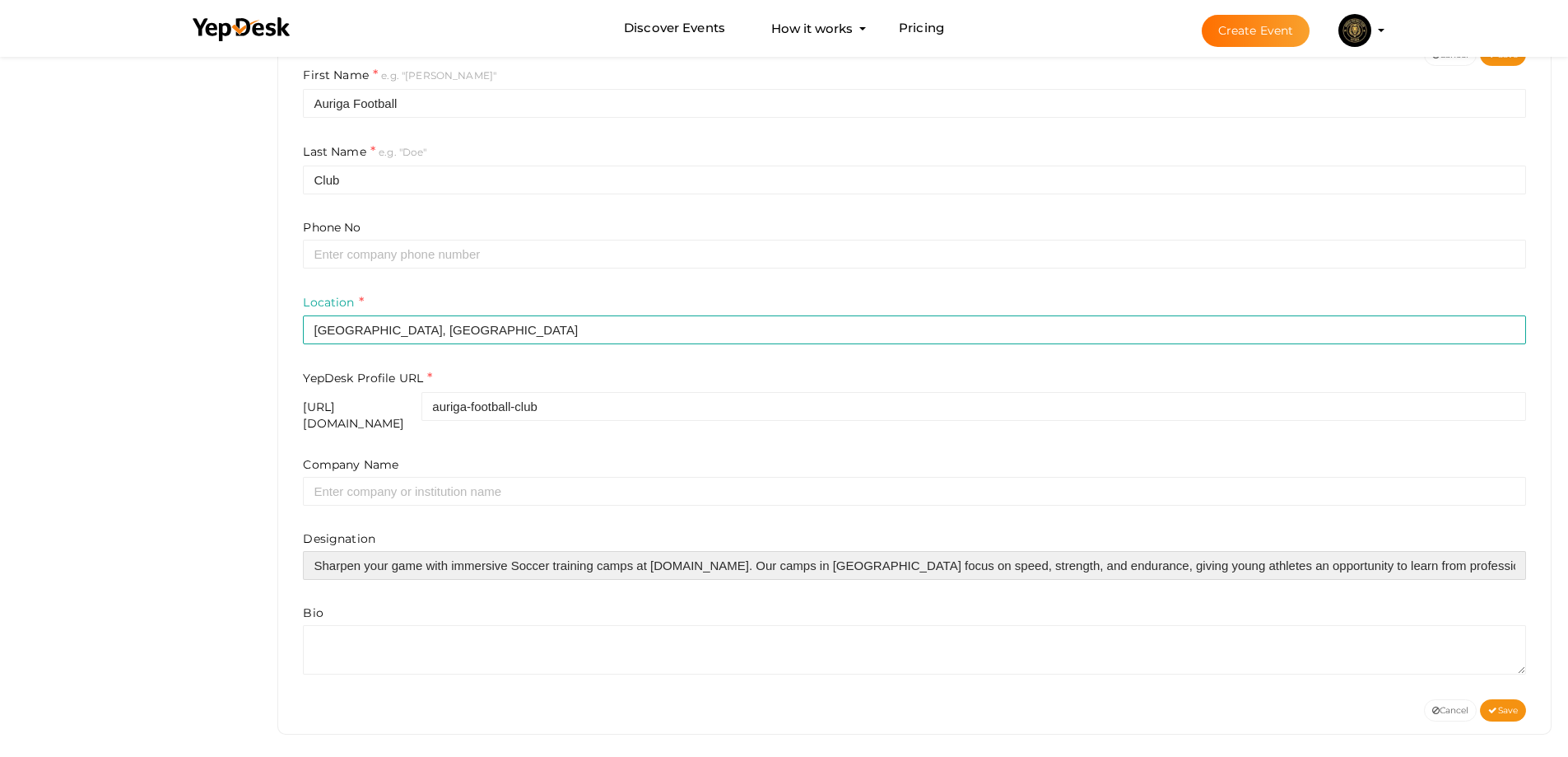
click at [373, 563] on input "Sharpen your game with immersive Soccer training camps at aurigafootballclub.co…" at bounding box center [915, 565] width 1224 height 29
click at [373, 562] on input "Sharpen your game with immersive Soccer training camps at aurigafootballclub.co…" at bounding box center [915, 565] width 1224 height 29
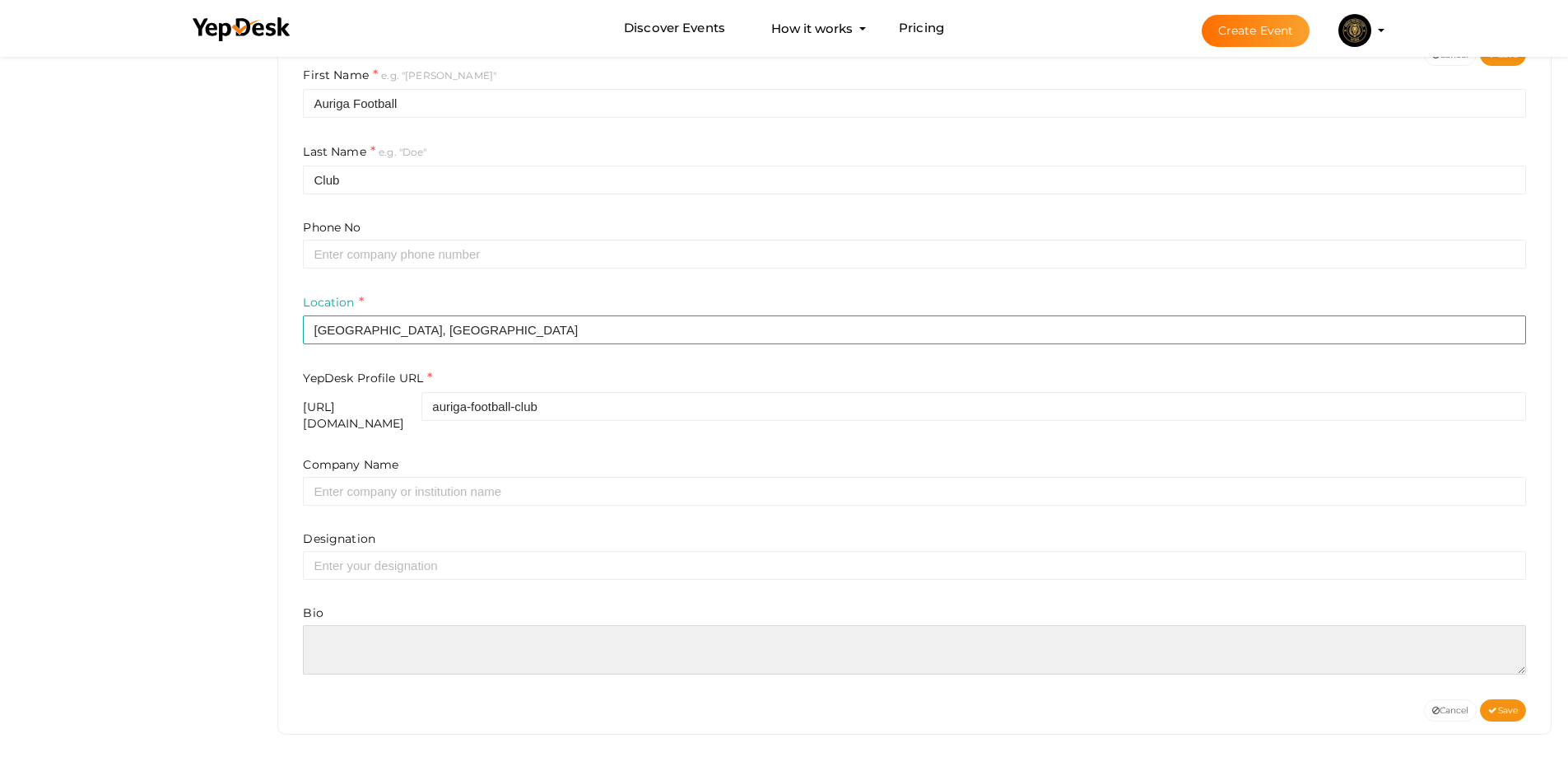
click at [392, 627] on textarea at bounding box center [915, 650] width 1224 height 49
paste textarea "Sharpen your game with immersive Soccer training camps at aurigafootballclub.co…"
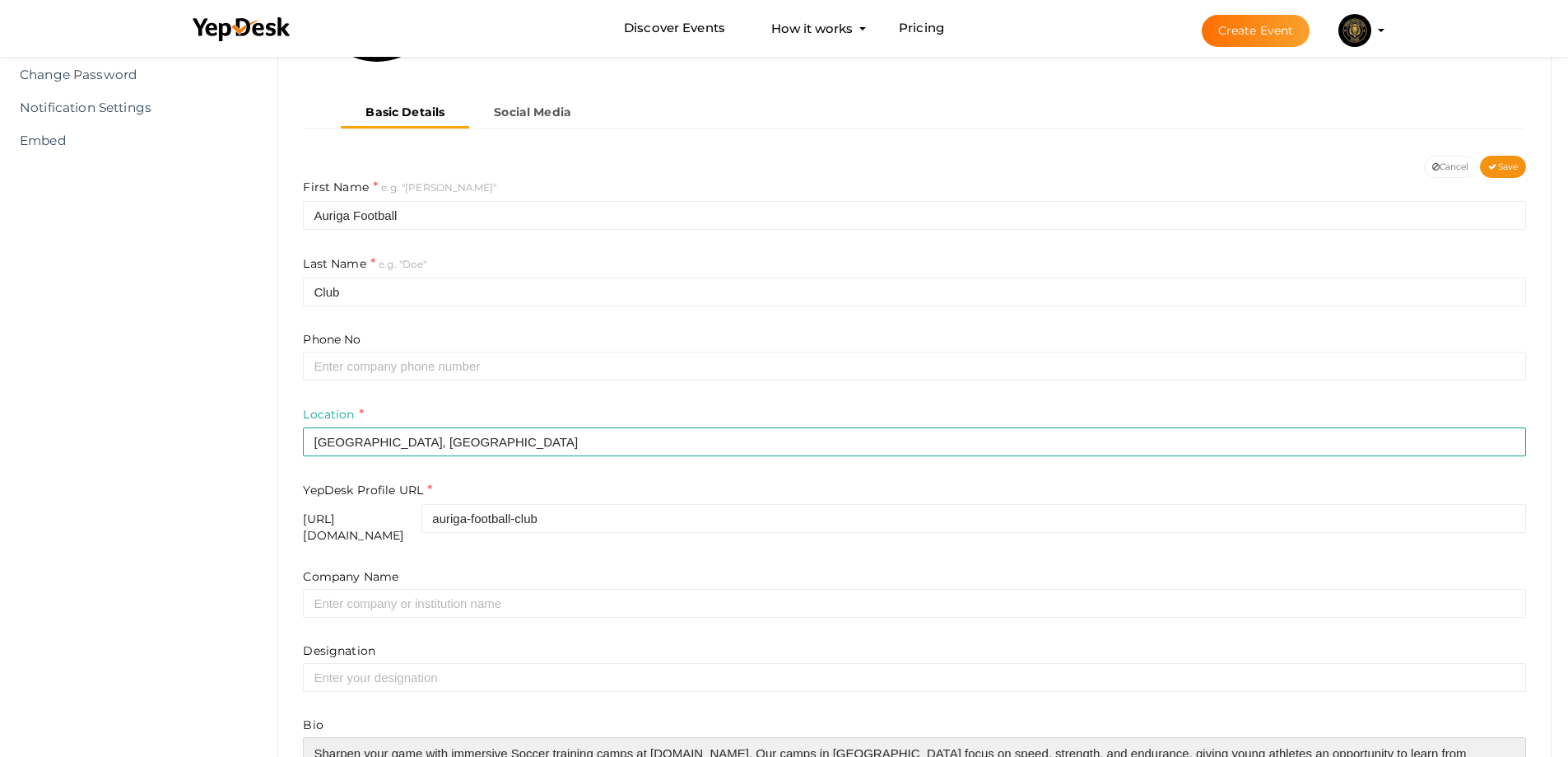
scroll to position [378, 0]
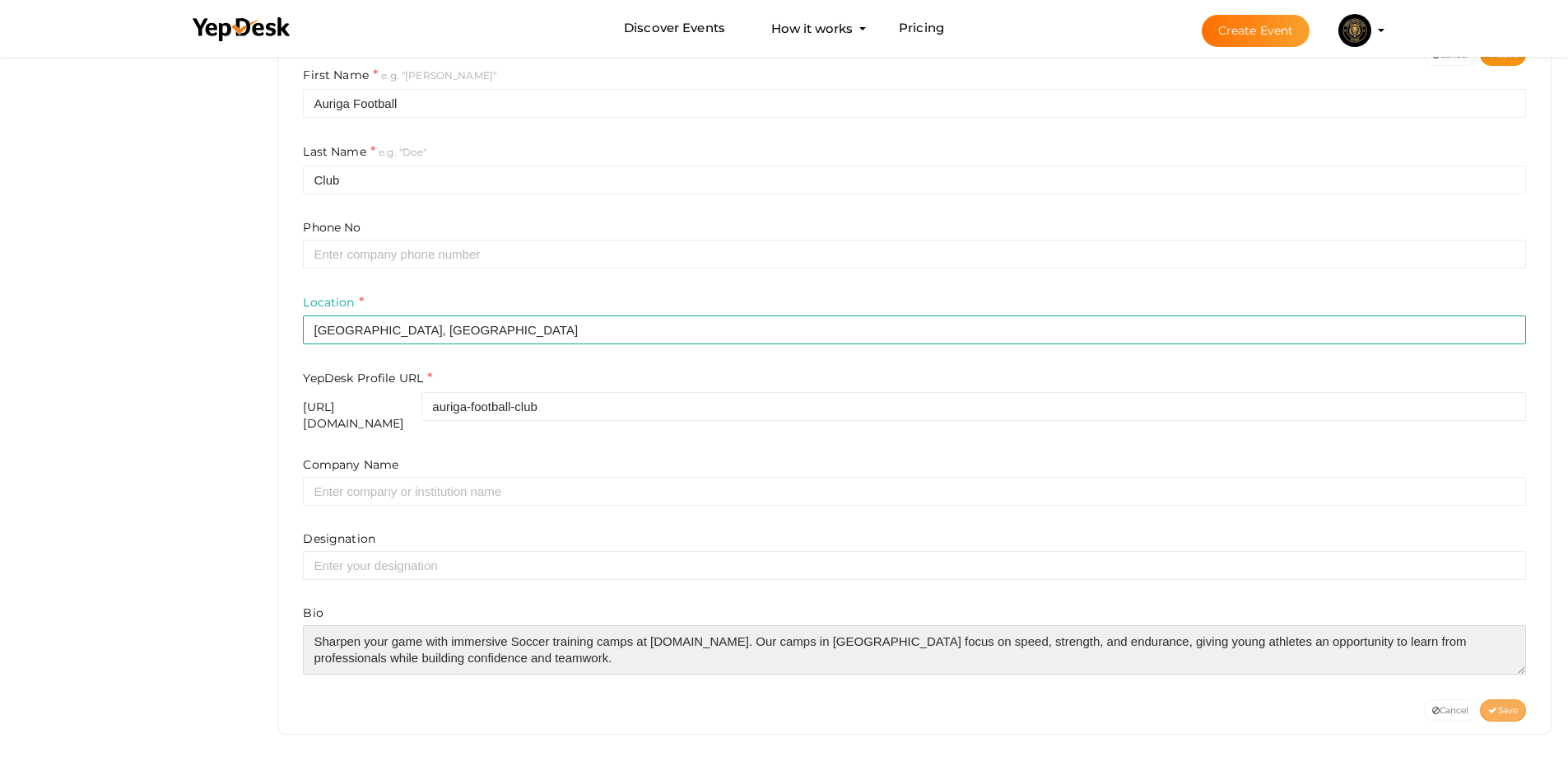
type textarea "Sharpen your game with immersive Soccer training camps at aurigafootballclub.co…"
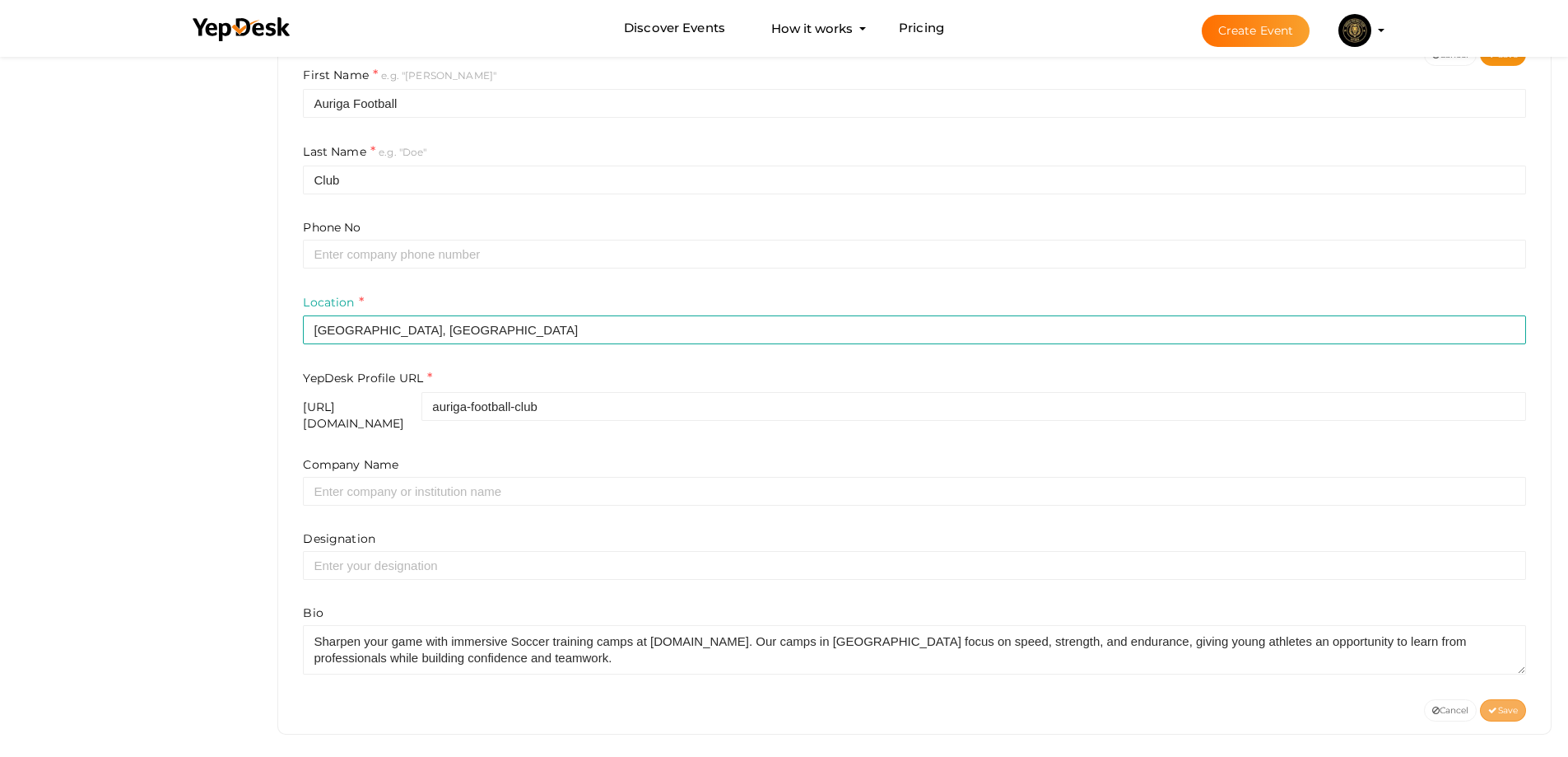
click at [1510, 705] on span "Save" at bounding box center [1502, 709] width 29 height 10
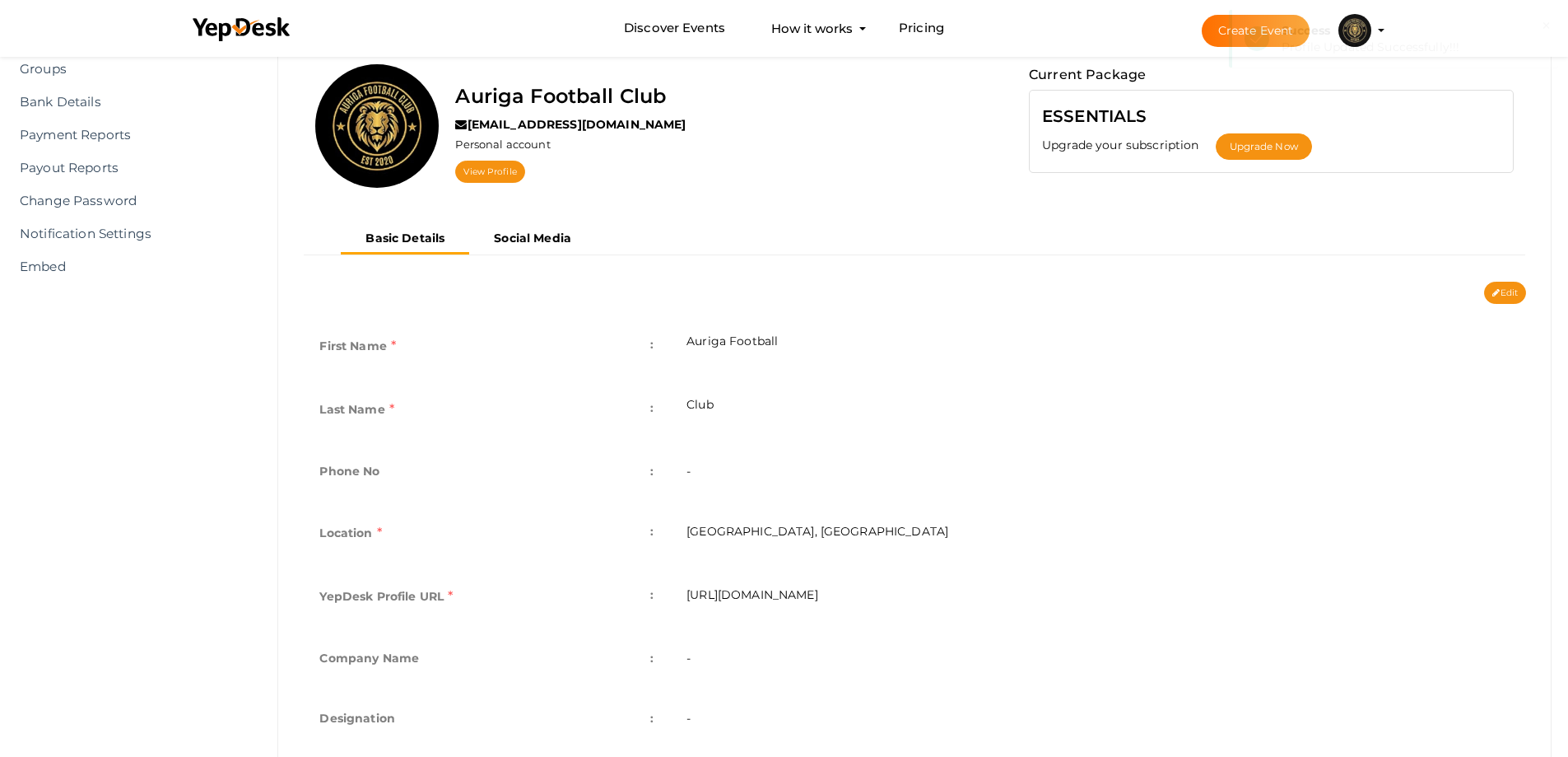
scroll to position [132, 0]
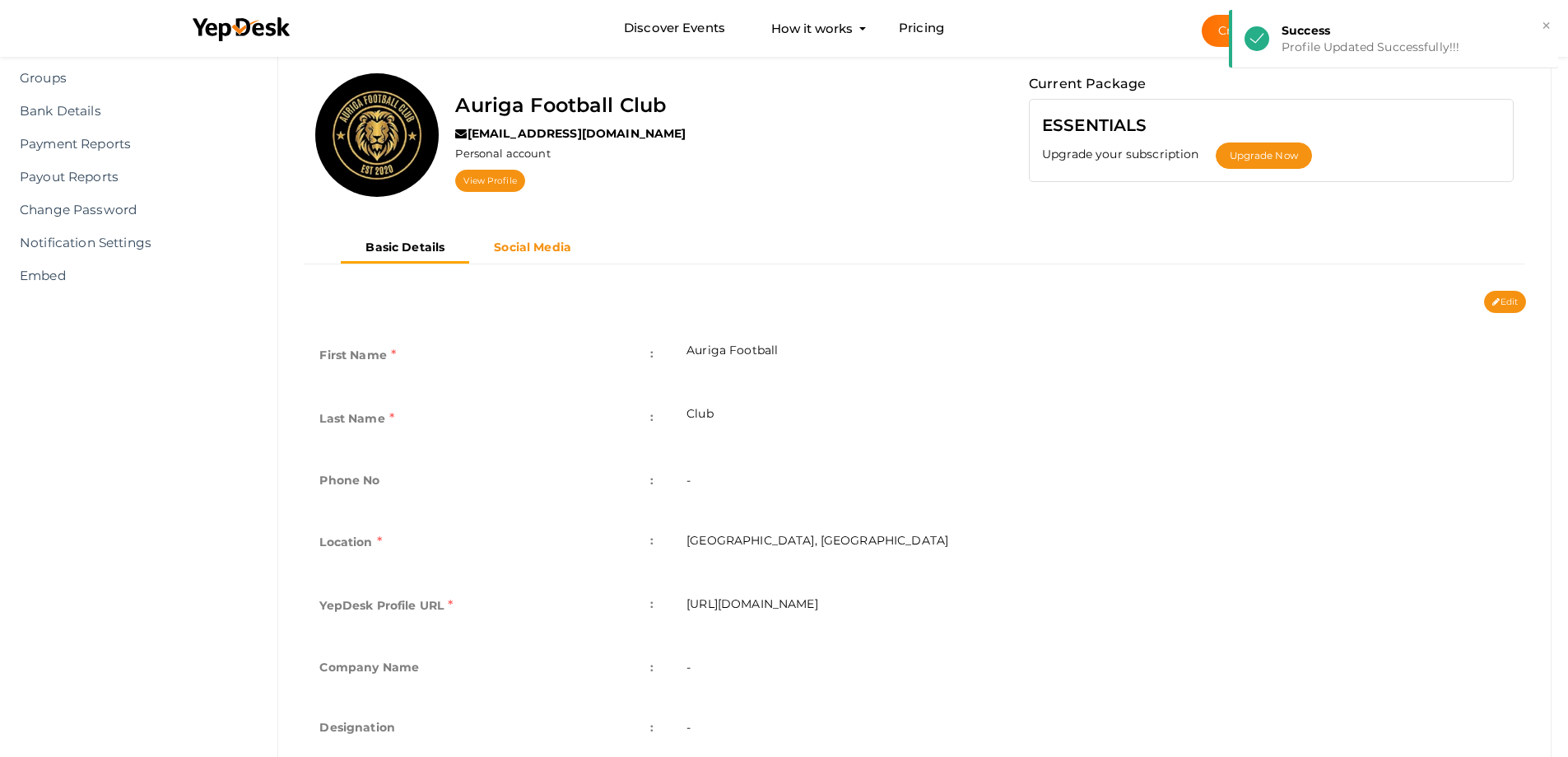
click at [521, 237] on button "Social Media" at bounding box center [532, 247] width 126 height 28
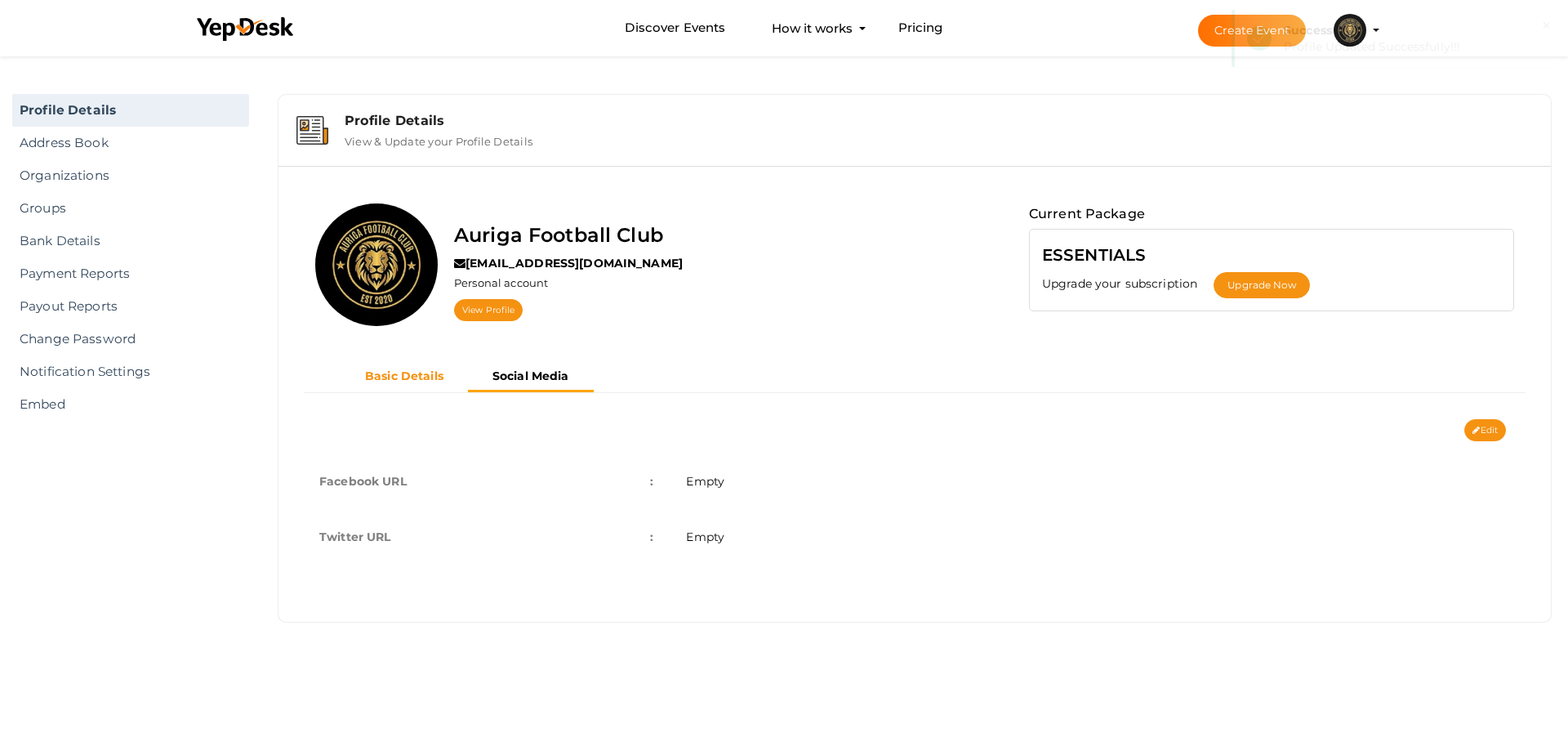
click at [412, 369] on b "Basic Details" at bounding box center [404, 376] width 78 height 15
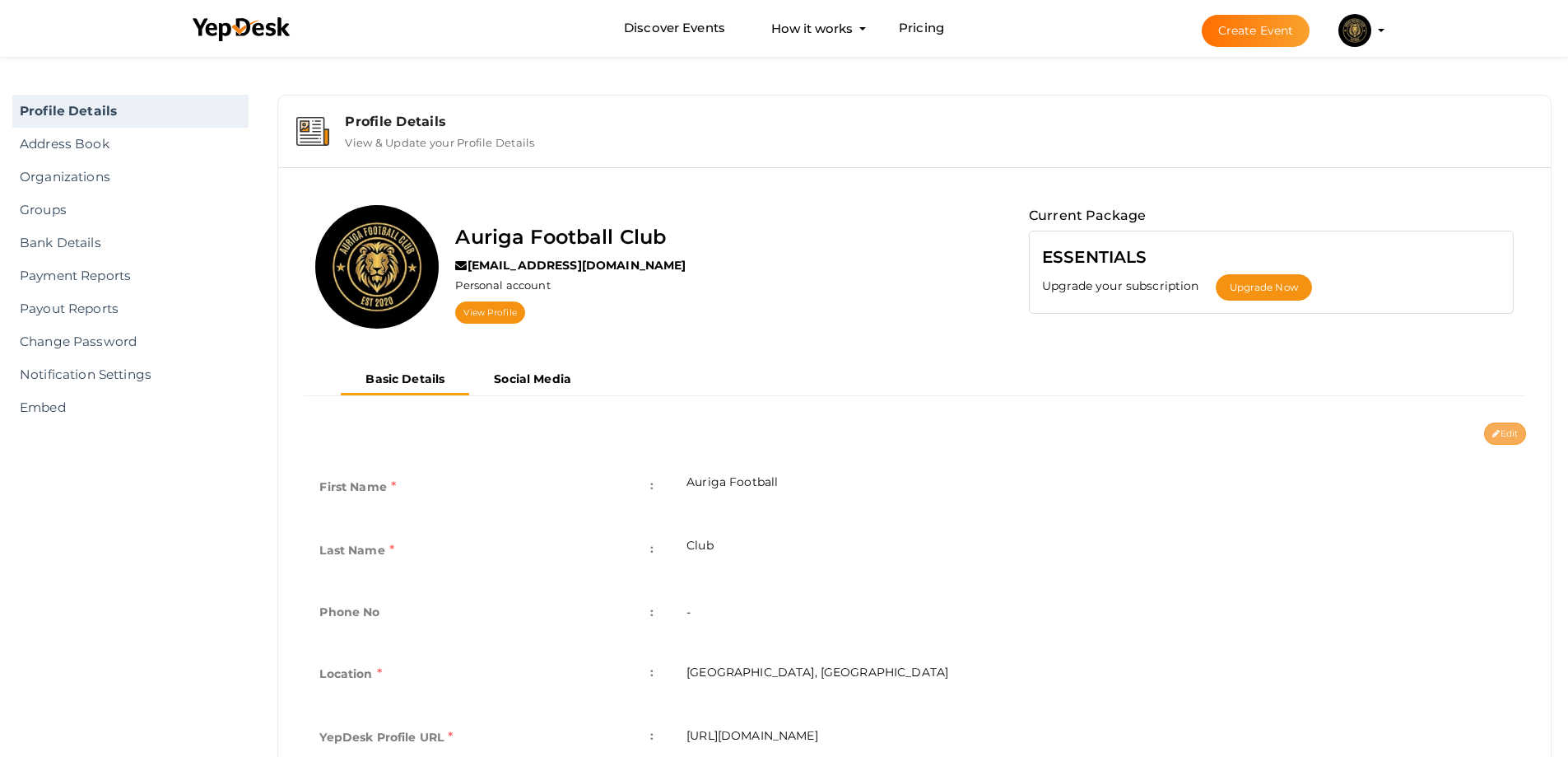
click at [1487, 438] on button "Edit" at bounding box center [1505, 433] width 42 height 22
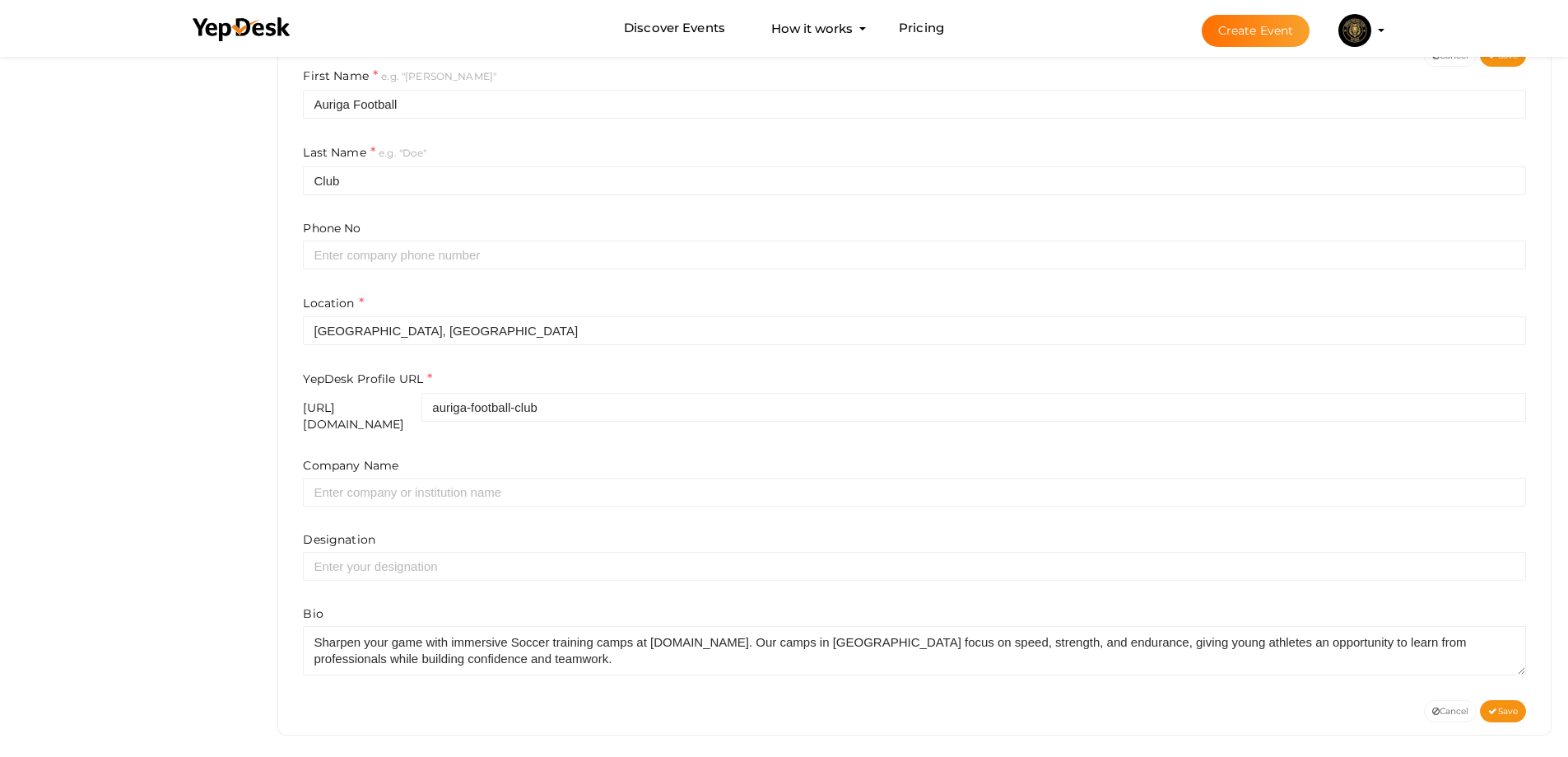
scroll to position [378, 0]
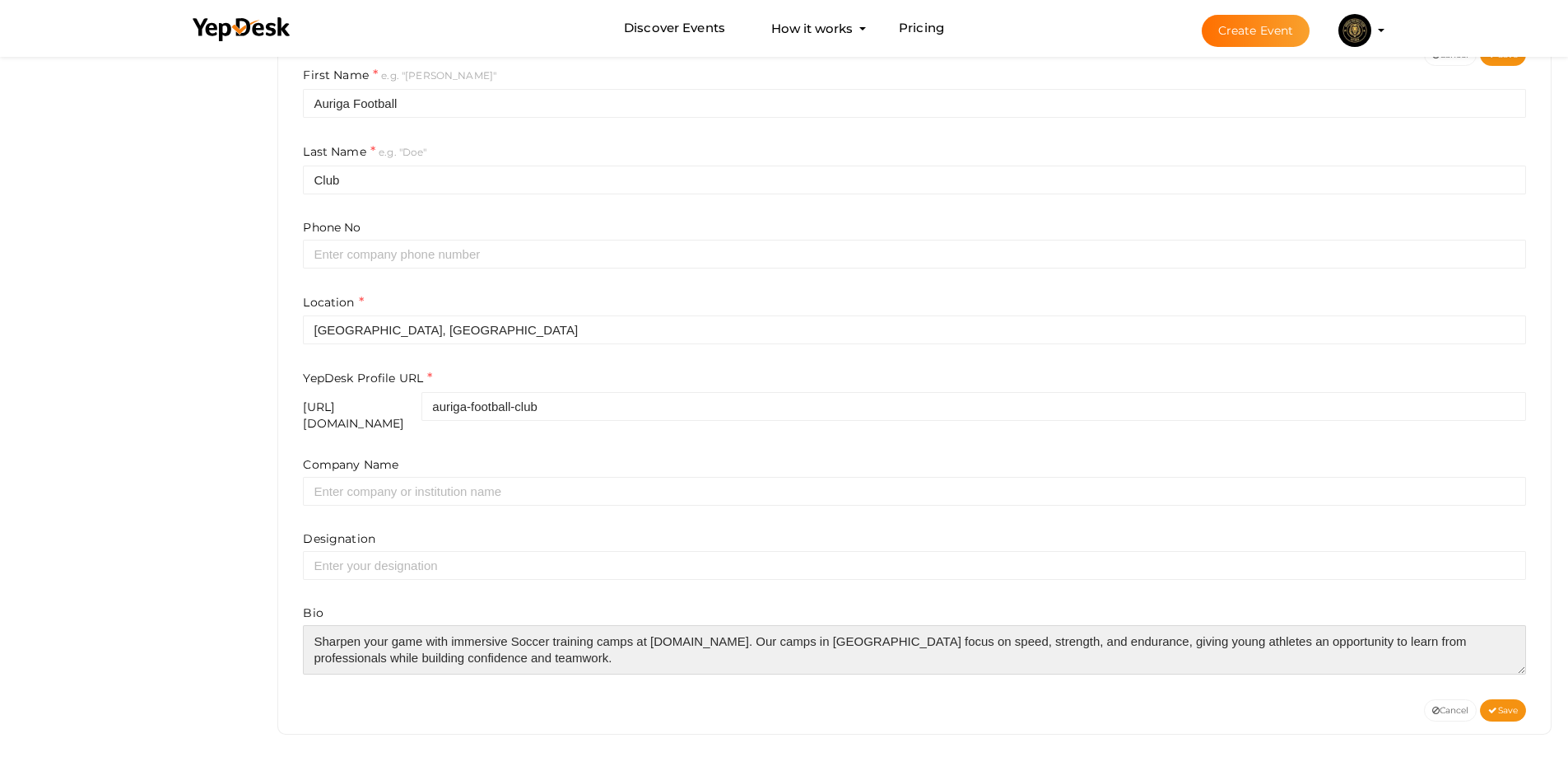
click at [596, 646] on textarea at bounding box center [915, 650] width 1224 height 49
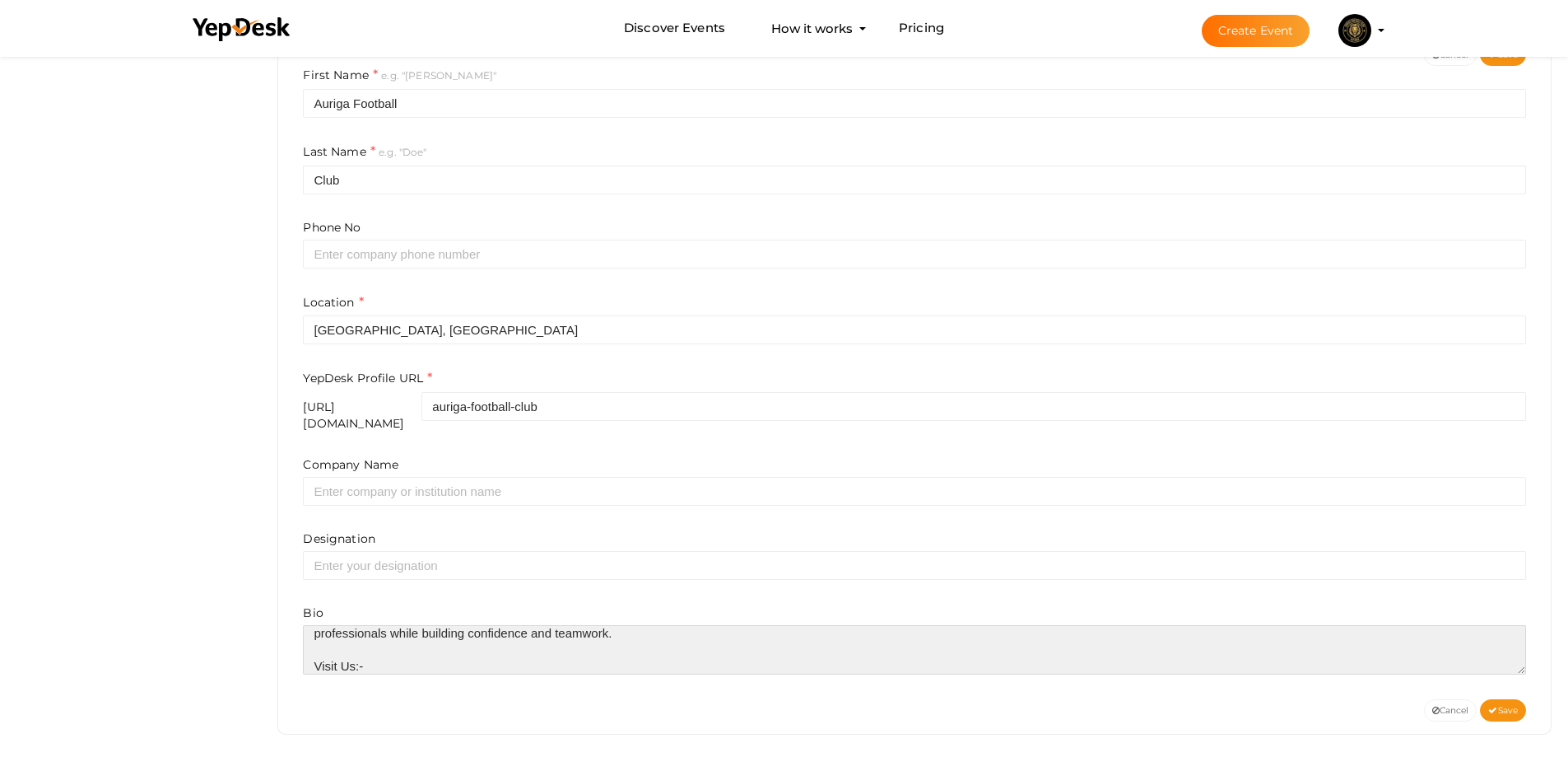
paste textarea "https://www.aurigafootballclub.com/"
type textarea "Sharpen your game with immersive Soccer training camps at aurigafootballclub.co…"
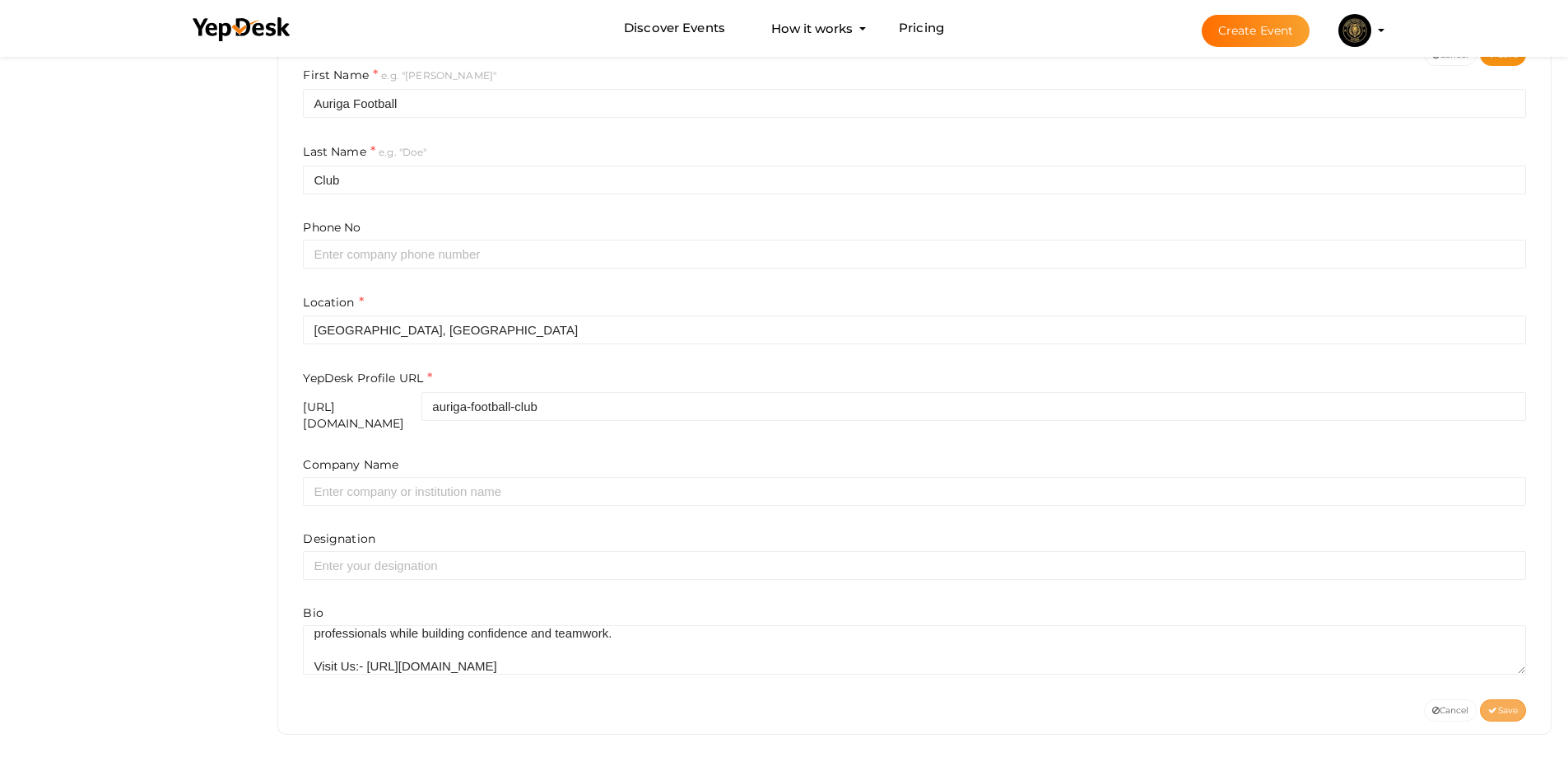
click at [1500, 705] on span "Save" at bounding box center [1502, 709] width 29 height 10
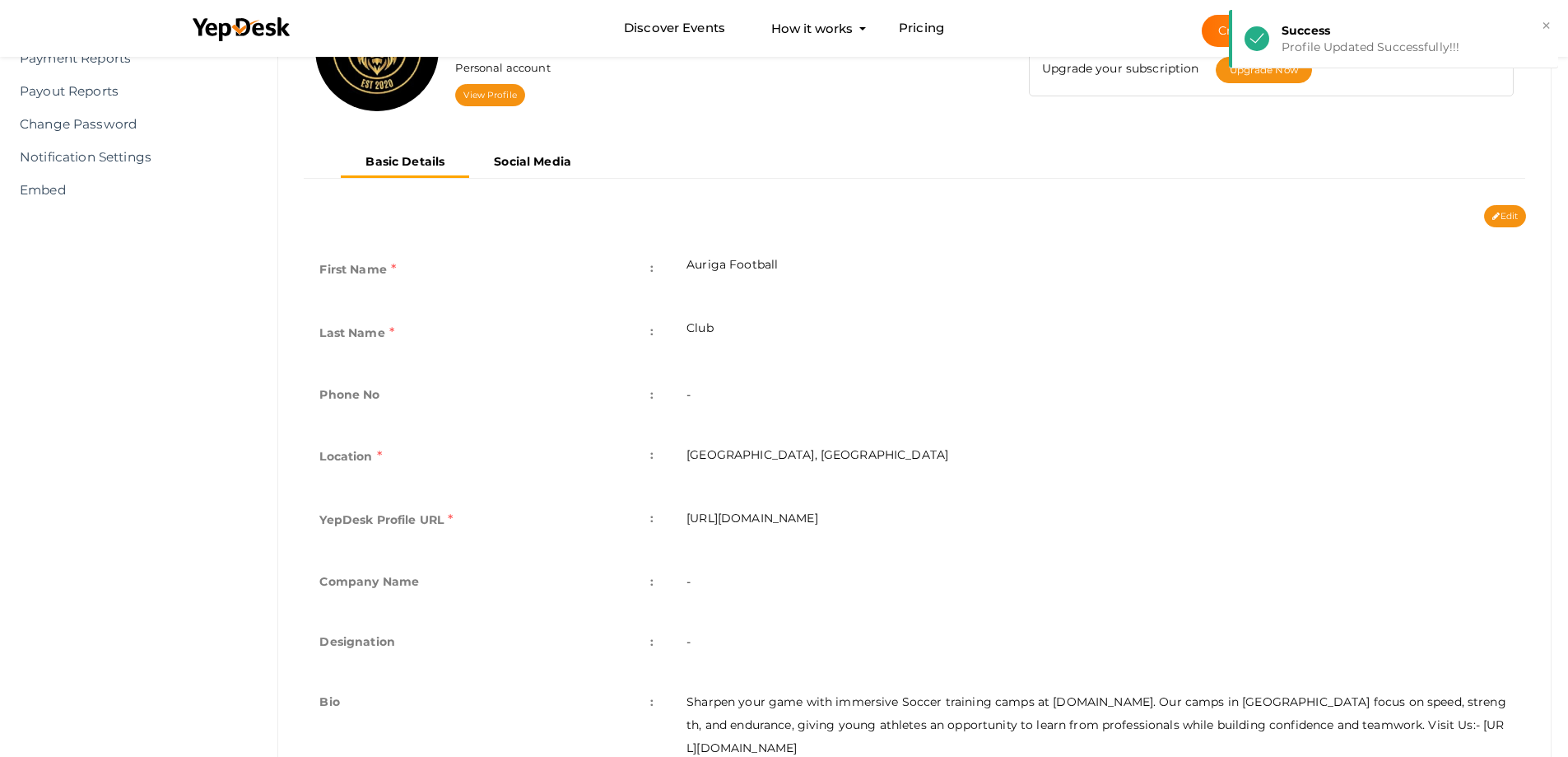
scroll to position [0, 0]
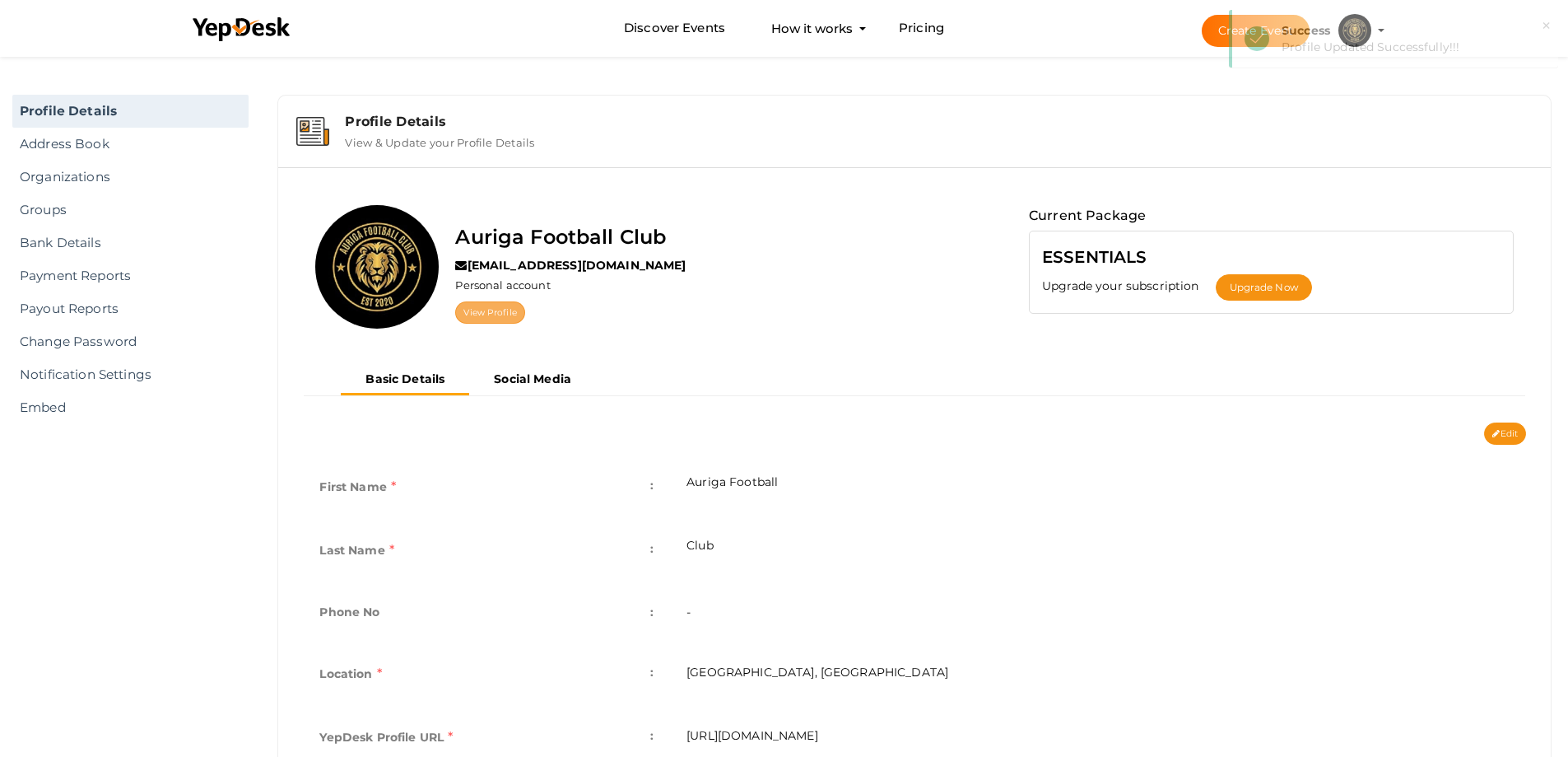
click at [503, 320] on link "View Profile" at bounding box center [490, 312] width 69 height 22
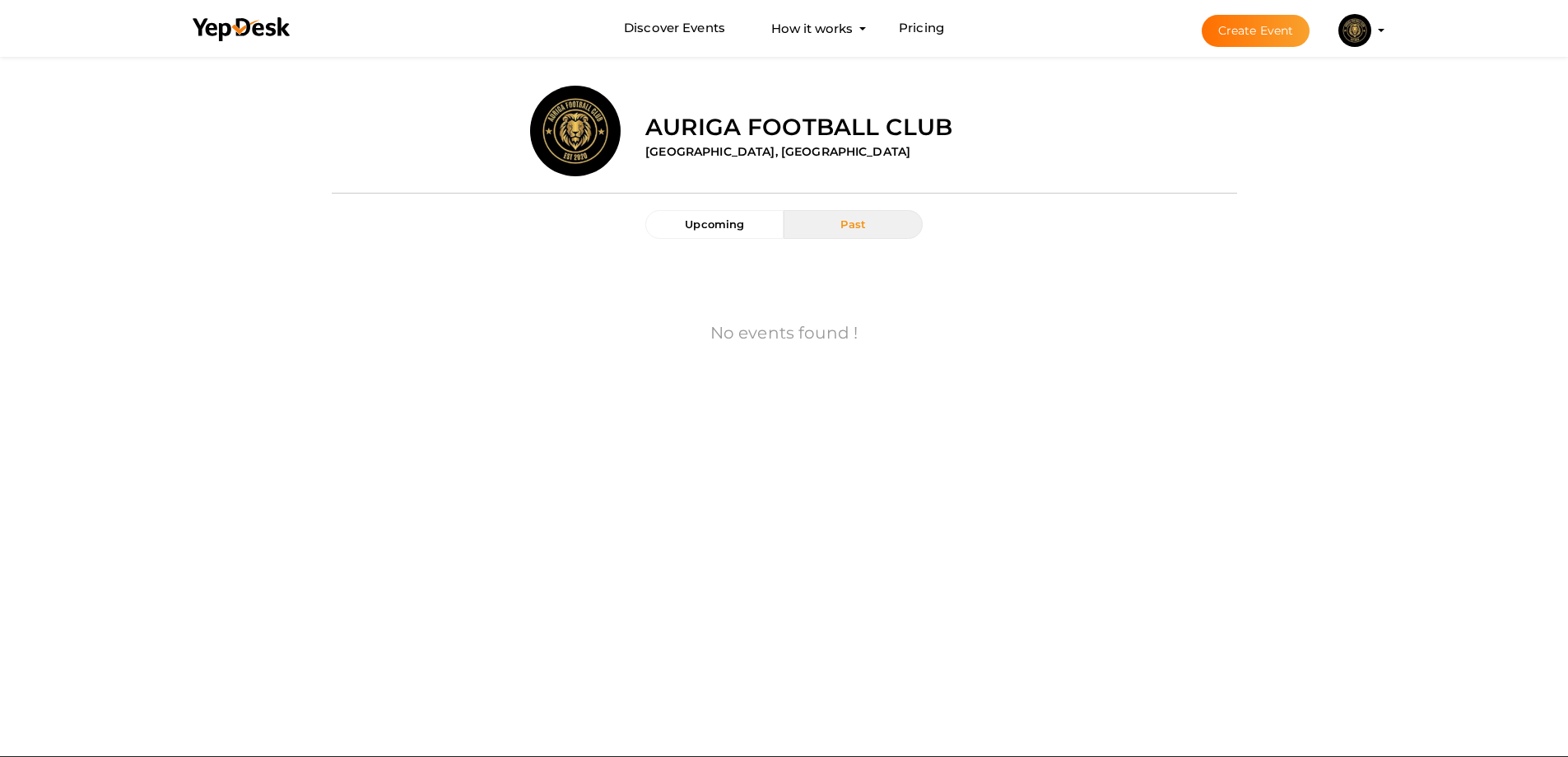
click at [825, 227] on button "Past" at bounding box center [852, 224] width 138 height 29
click at [752, 230] on button "Upcoming" at bounding box center [714, 224] width 138 height 29
click at [1345, 37] on img at bounding box center [1355, 30] width 33 height 33
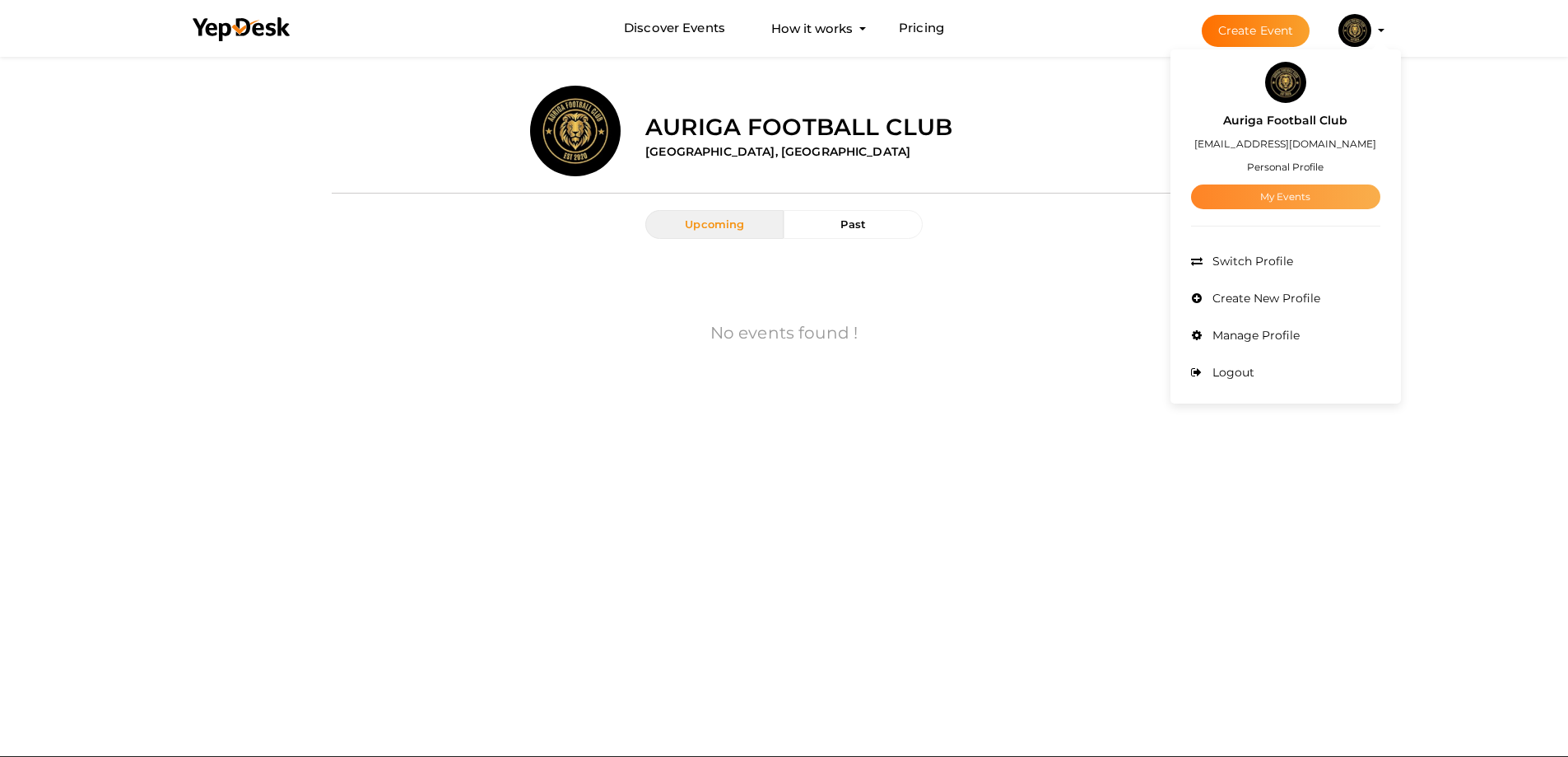
click at [1284, 189] on link "My Events" at bounding box center [1286, 197] width 189 height 25
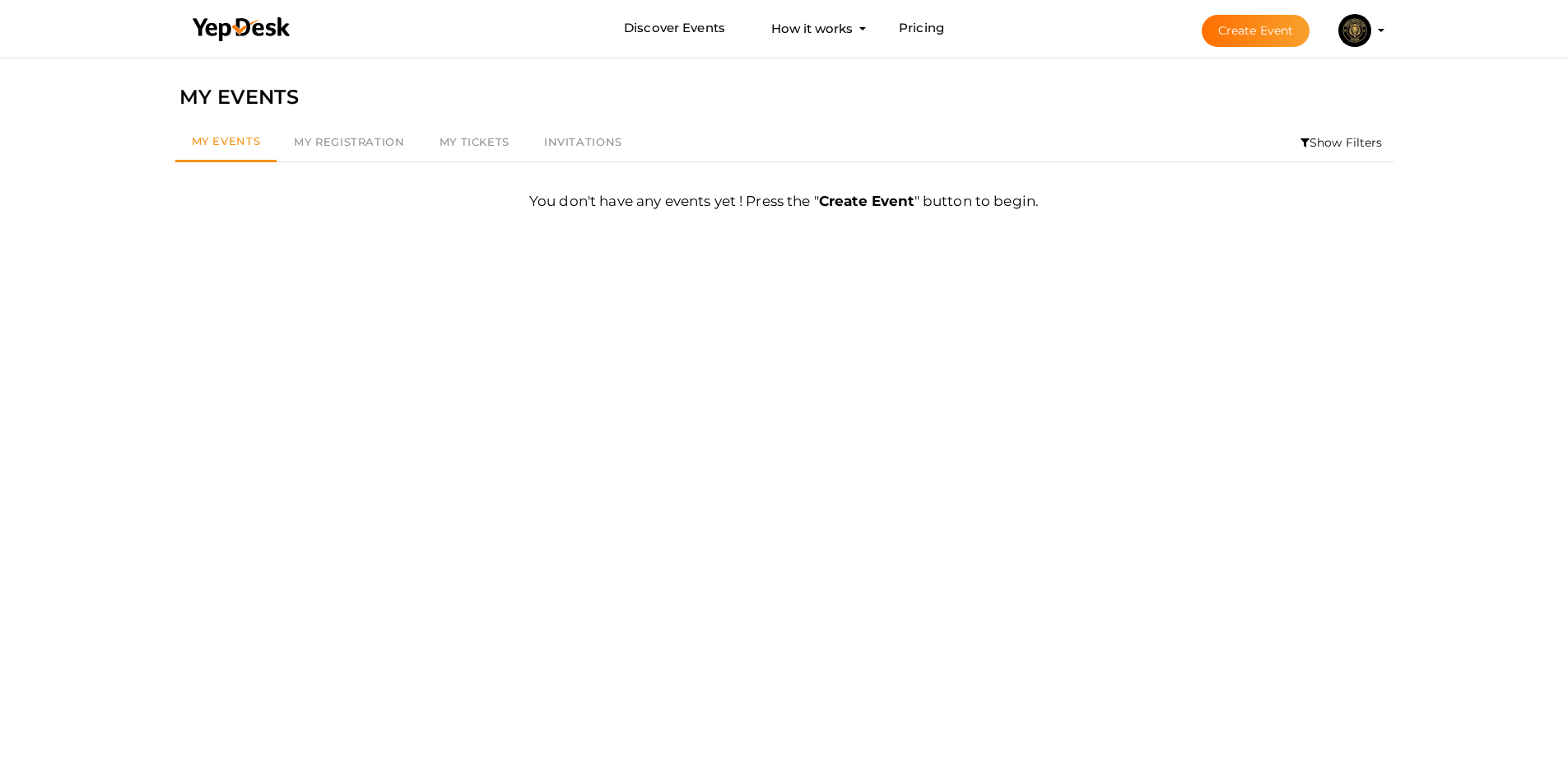
click at [1355, 31] on img at bounding box center [1355, 30] width 33 height 33
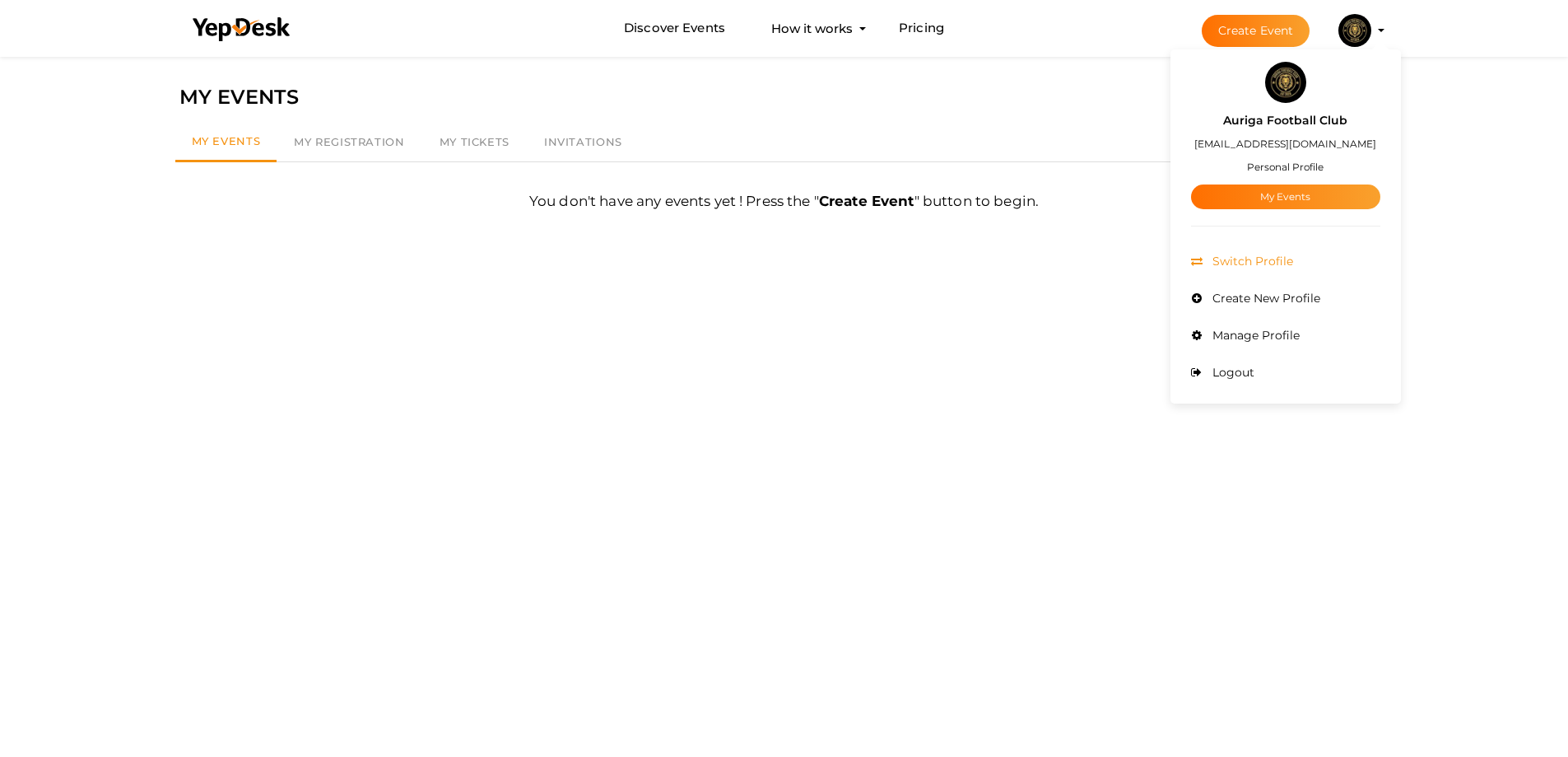
click at [1266, 265] on span "Switch Profile" at bounding box center [1250, 262] width 85 height 15
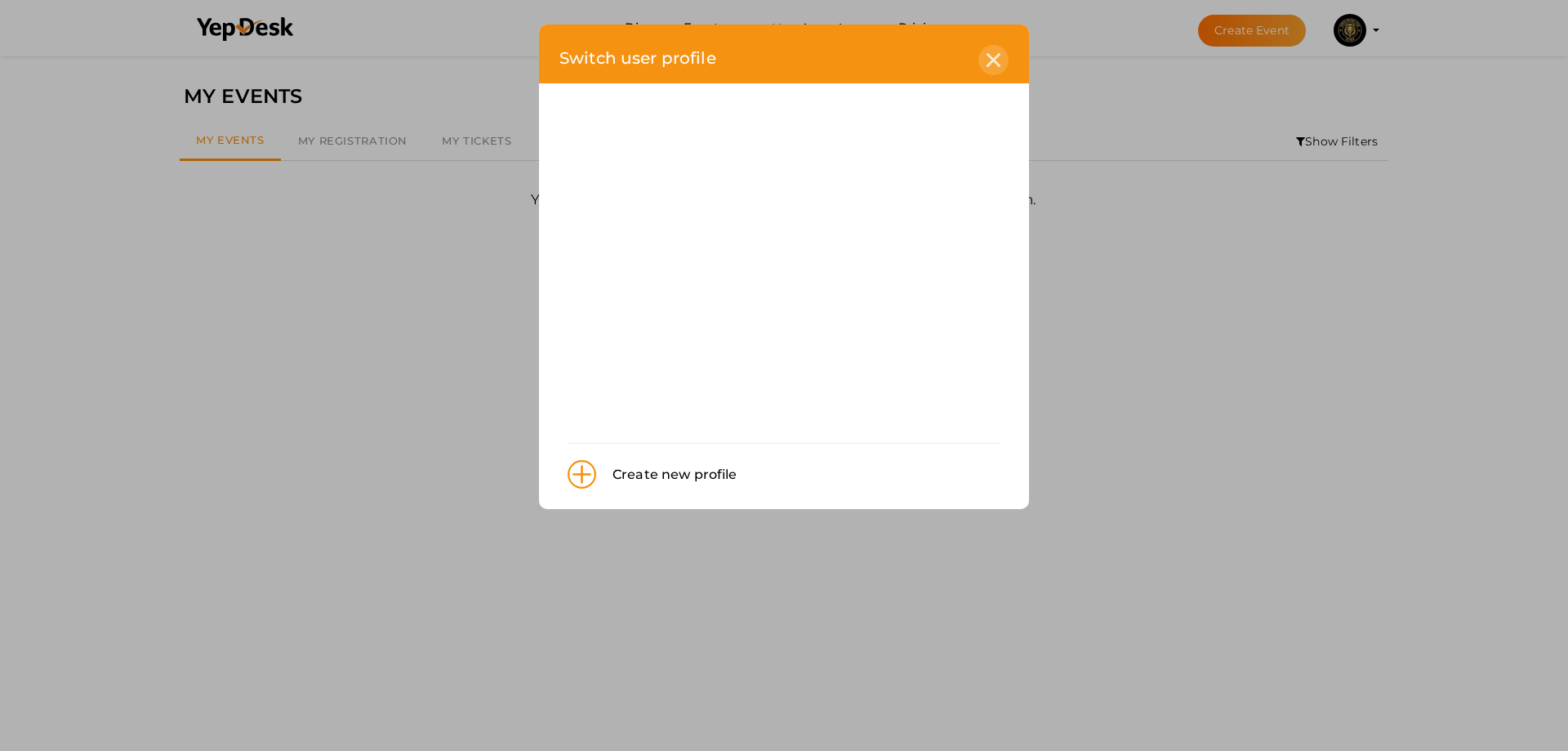
click at [999, 59] on icon at bounding box center [993, 59] width 14 height 14
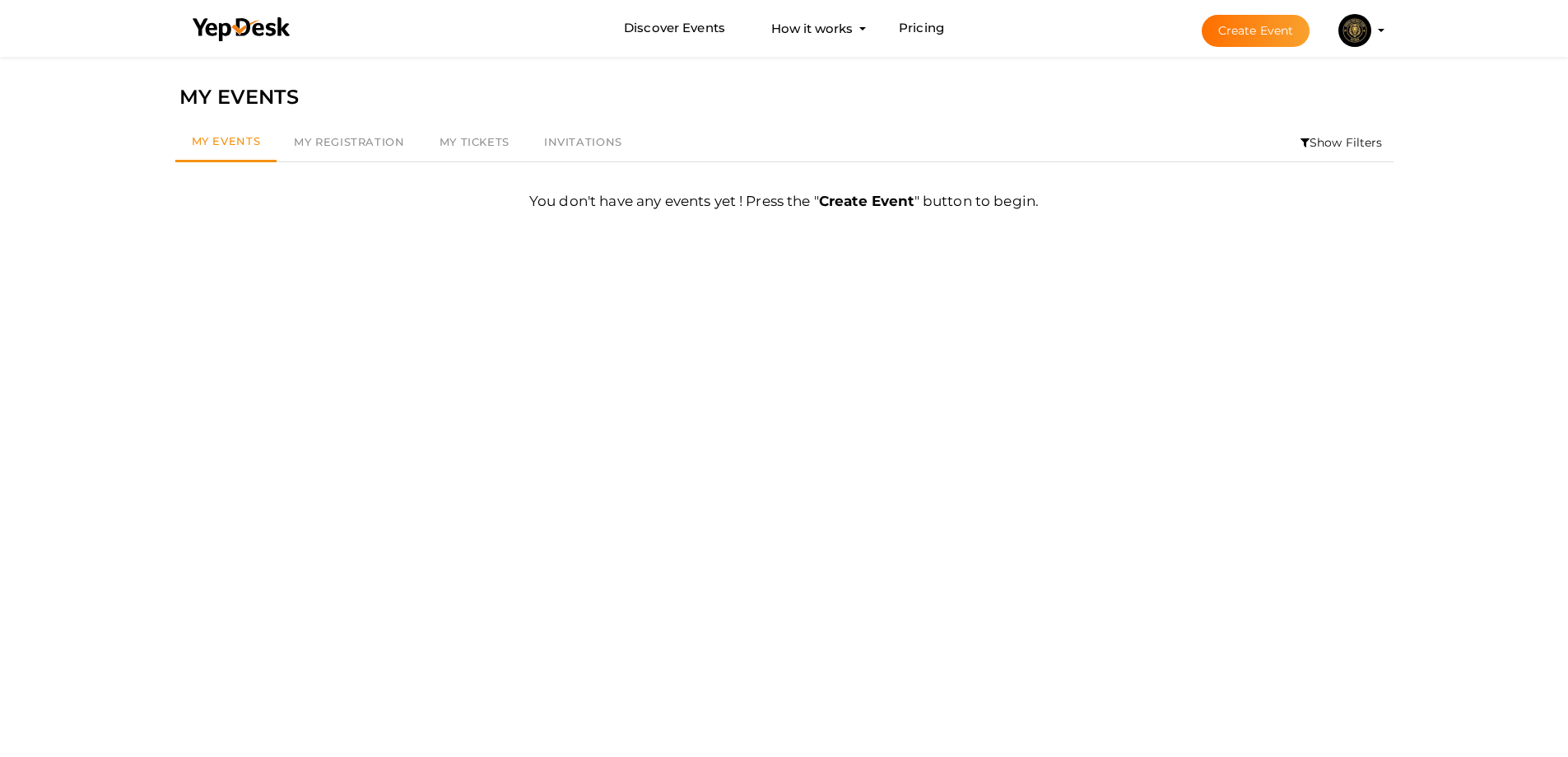
click at [1347, 35] on img at bounding box center [1355, 30] width 33 height 33
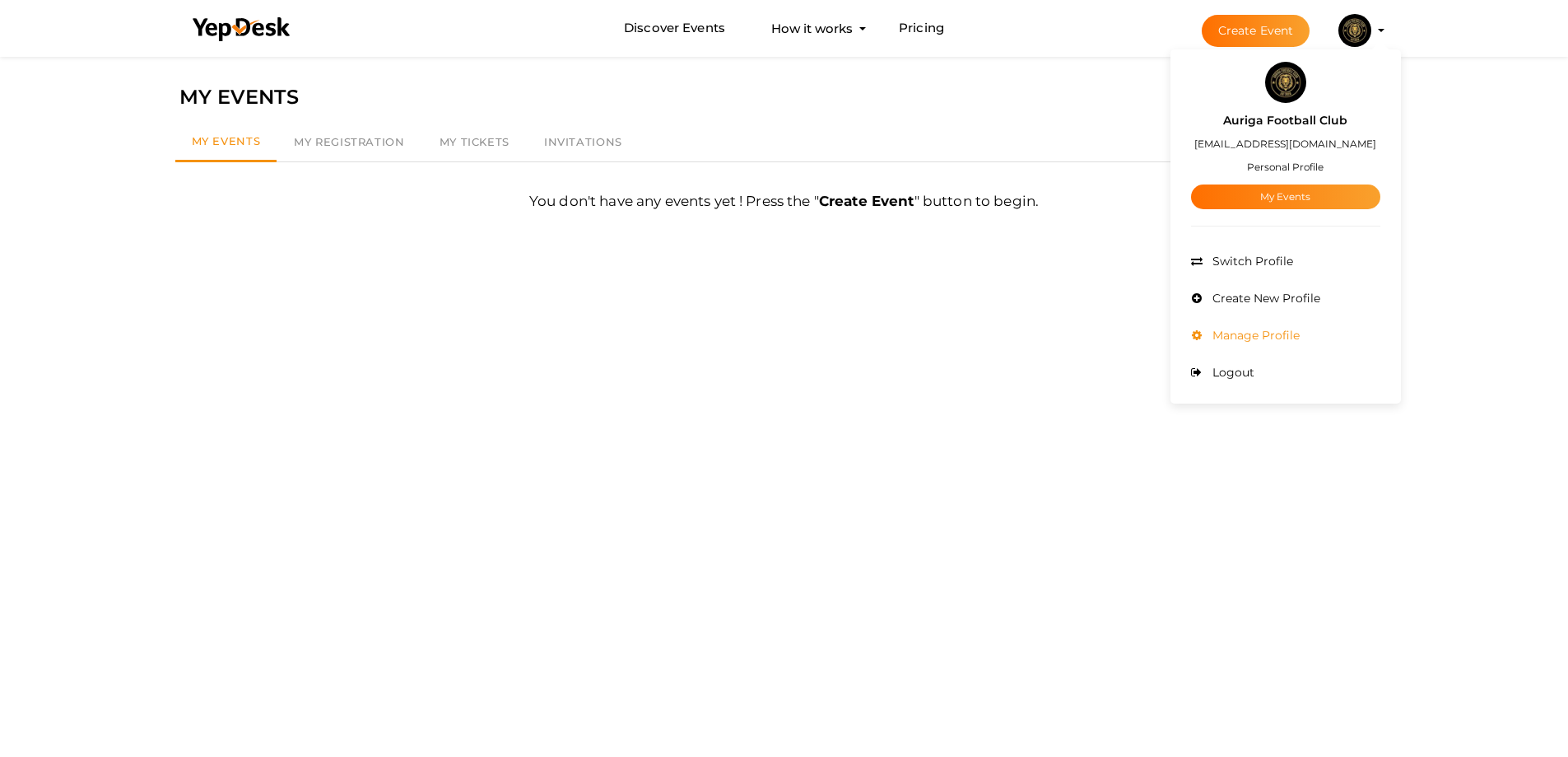
click at [1261, 335] on span "Manage Profile" at bounding box center [1254, 336] width 91 height 15
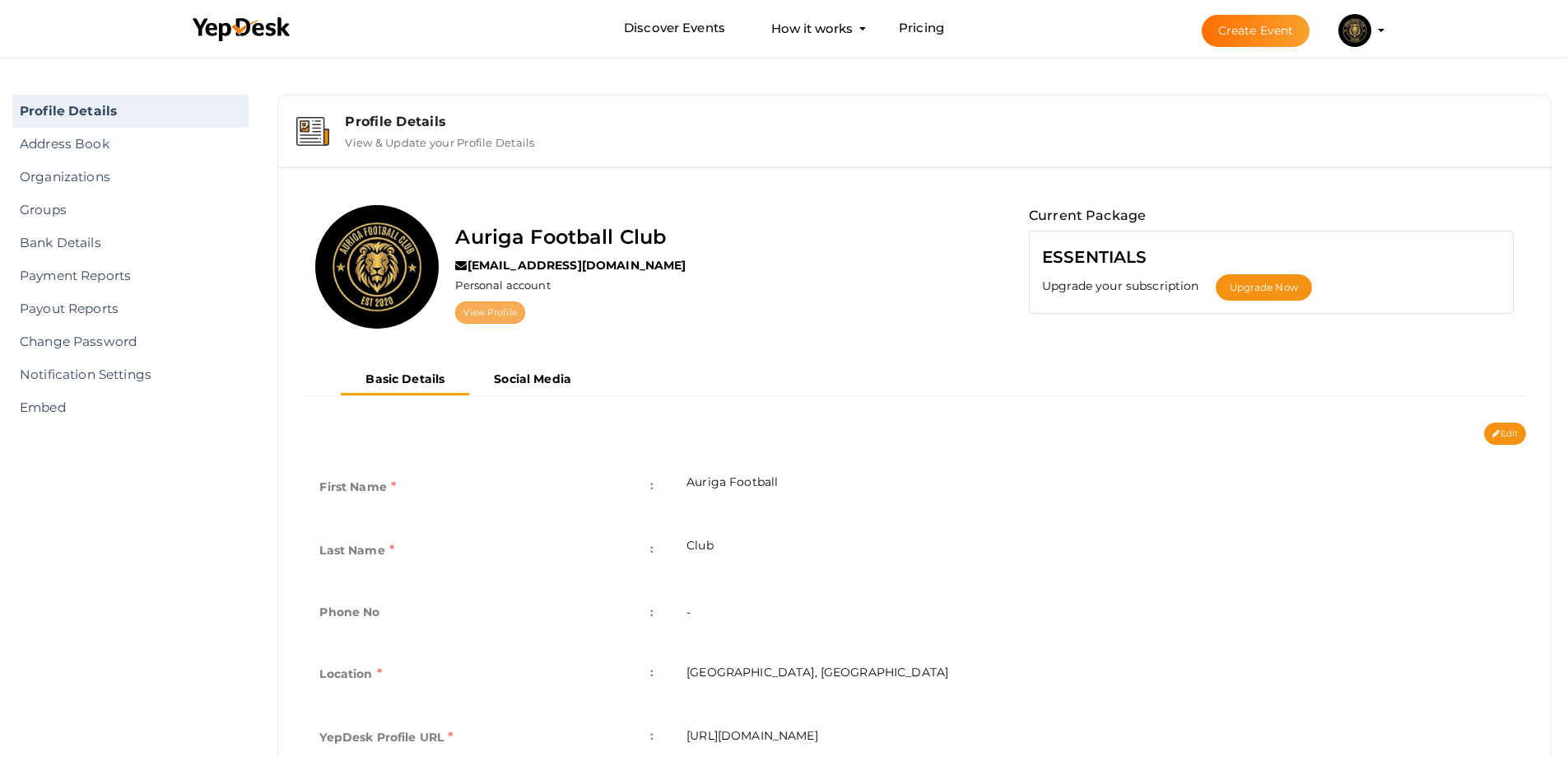
click at [482, 317] on link "View Profile" at bounding box center [490, 312] width 69 height 22
click at [486, 304] on link "View Profile" at bounding box center [490, 312] width 69 height 22
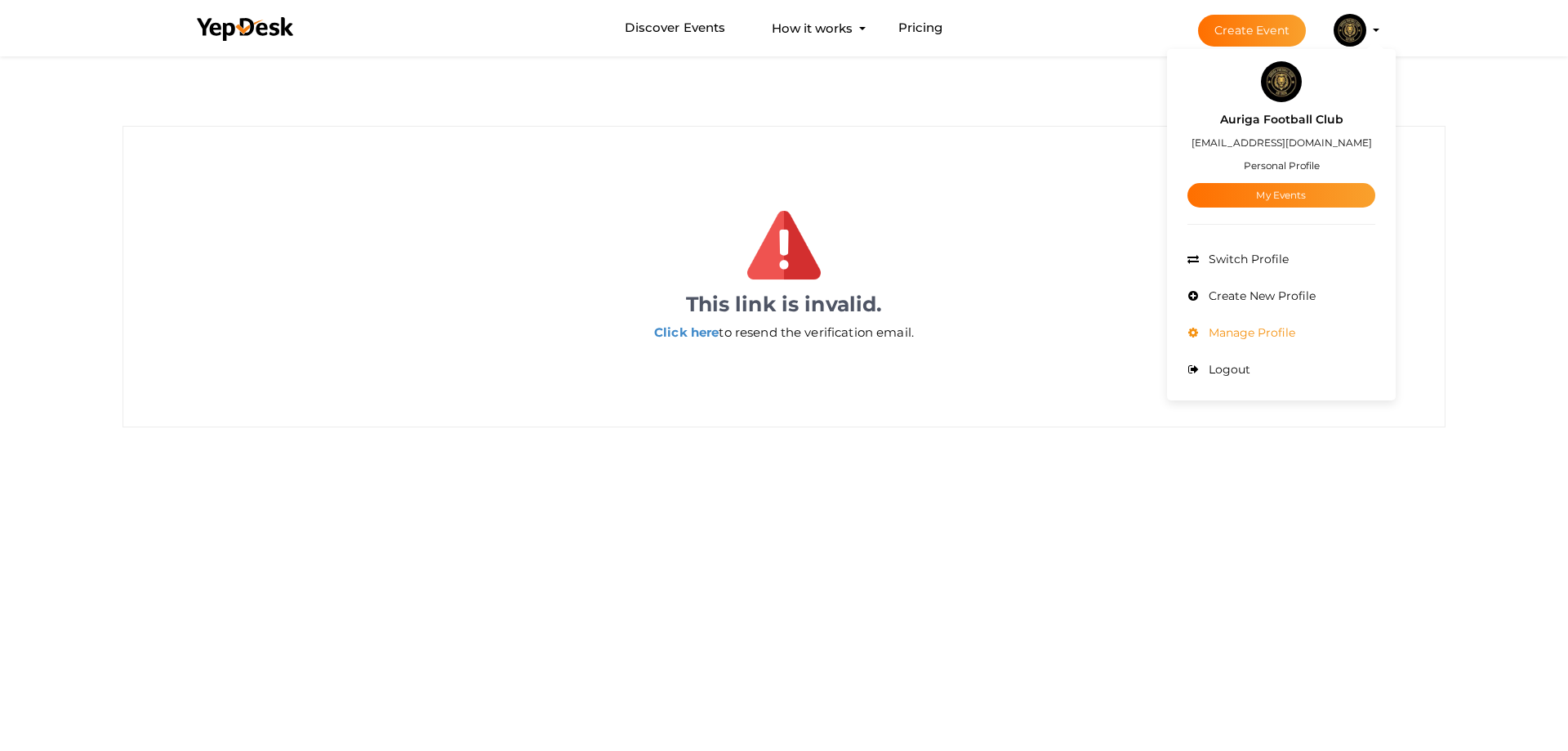
click at [1248, 333] on span "Manage Profile" at bounding box center [1250, 333] width 91 height 15
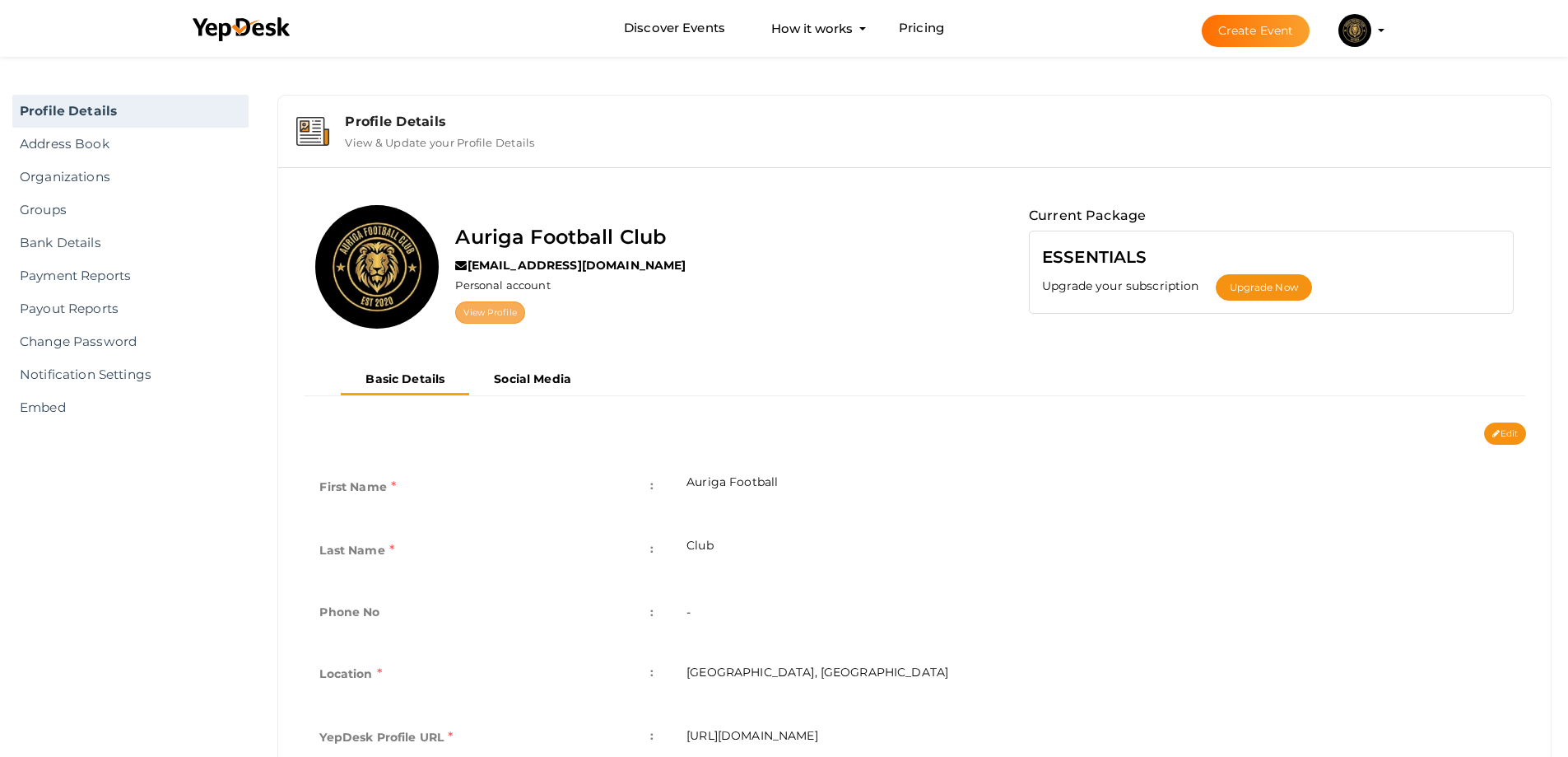
click at [495, 317] on link "View Profile" at bounding box center [490, 312] width 69 height 22
